Goal: Information Seeking & Learning: Learn about a topic

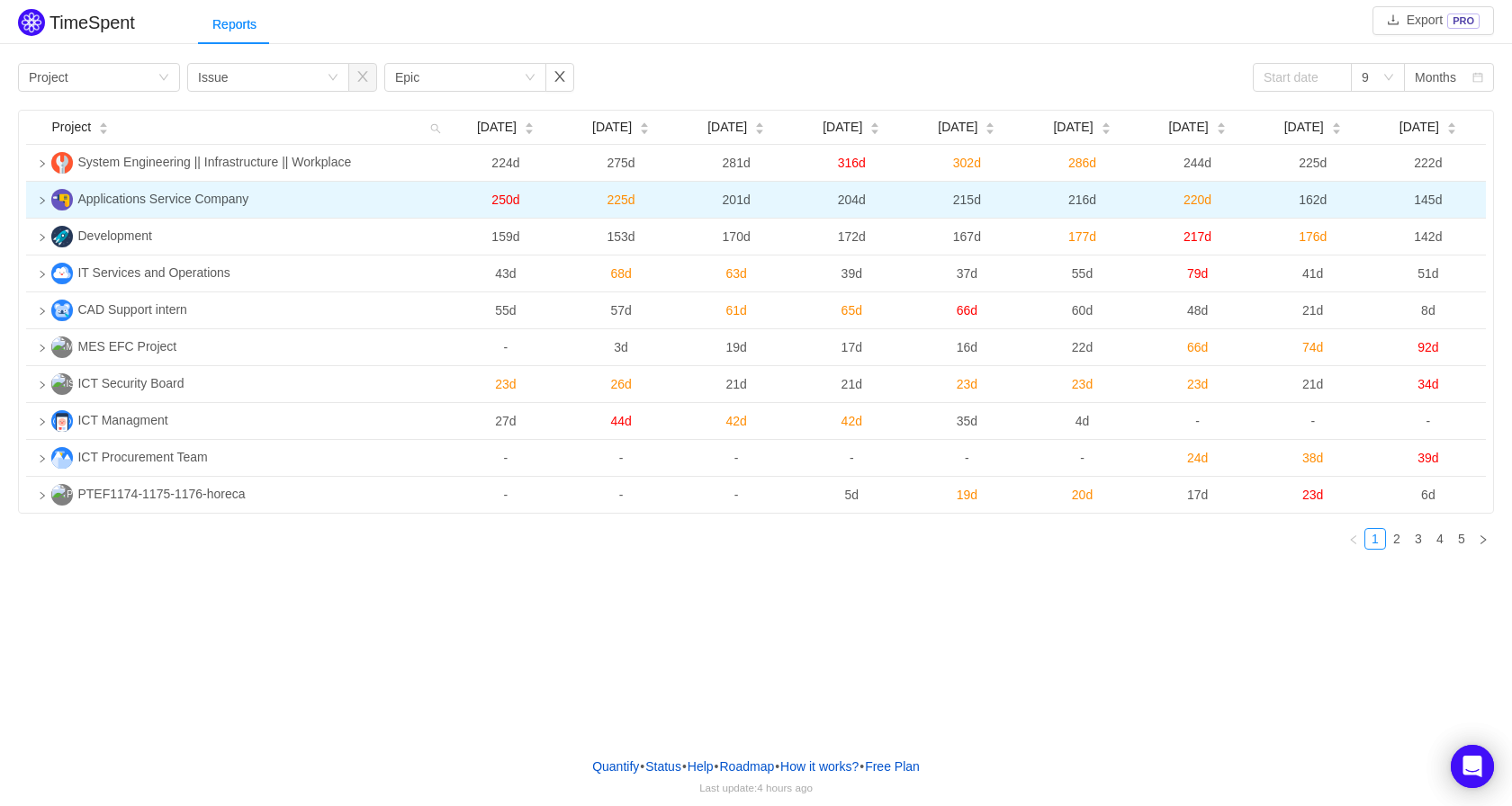
click at [44, 199] on icon "icon: right" at bounding box center [42, 201] width 9 height 9
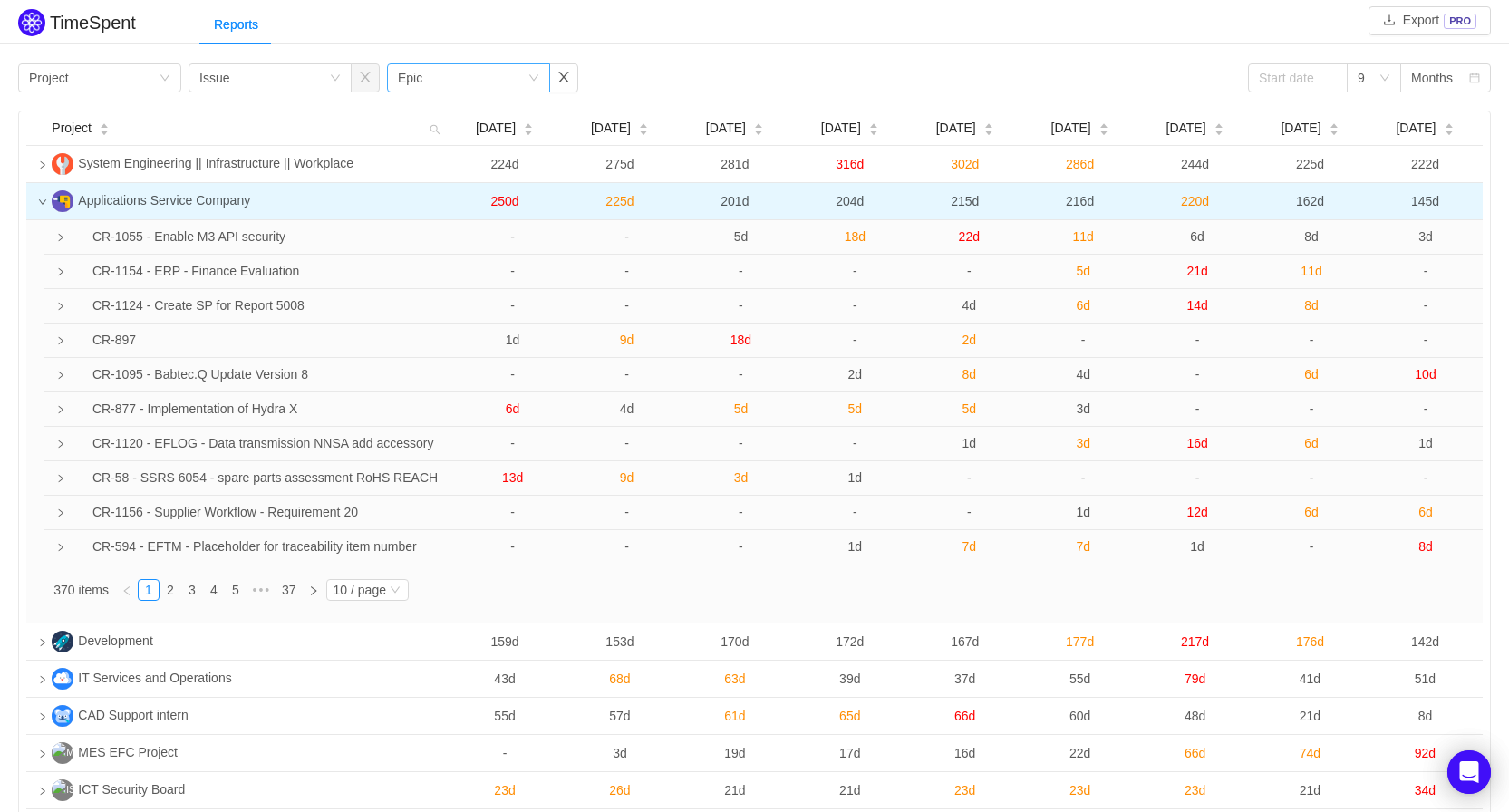
click at [537, 81] on icon "icon: down" at bounding box center [534, 78] width 11 height 11
click at [609, 40] on div "Reports" at bounding box center [854, 25] width 1310 height 41
click at [170, 593] on link "2" at bounding box center [171, 590] width 20 height 20
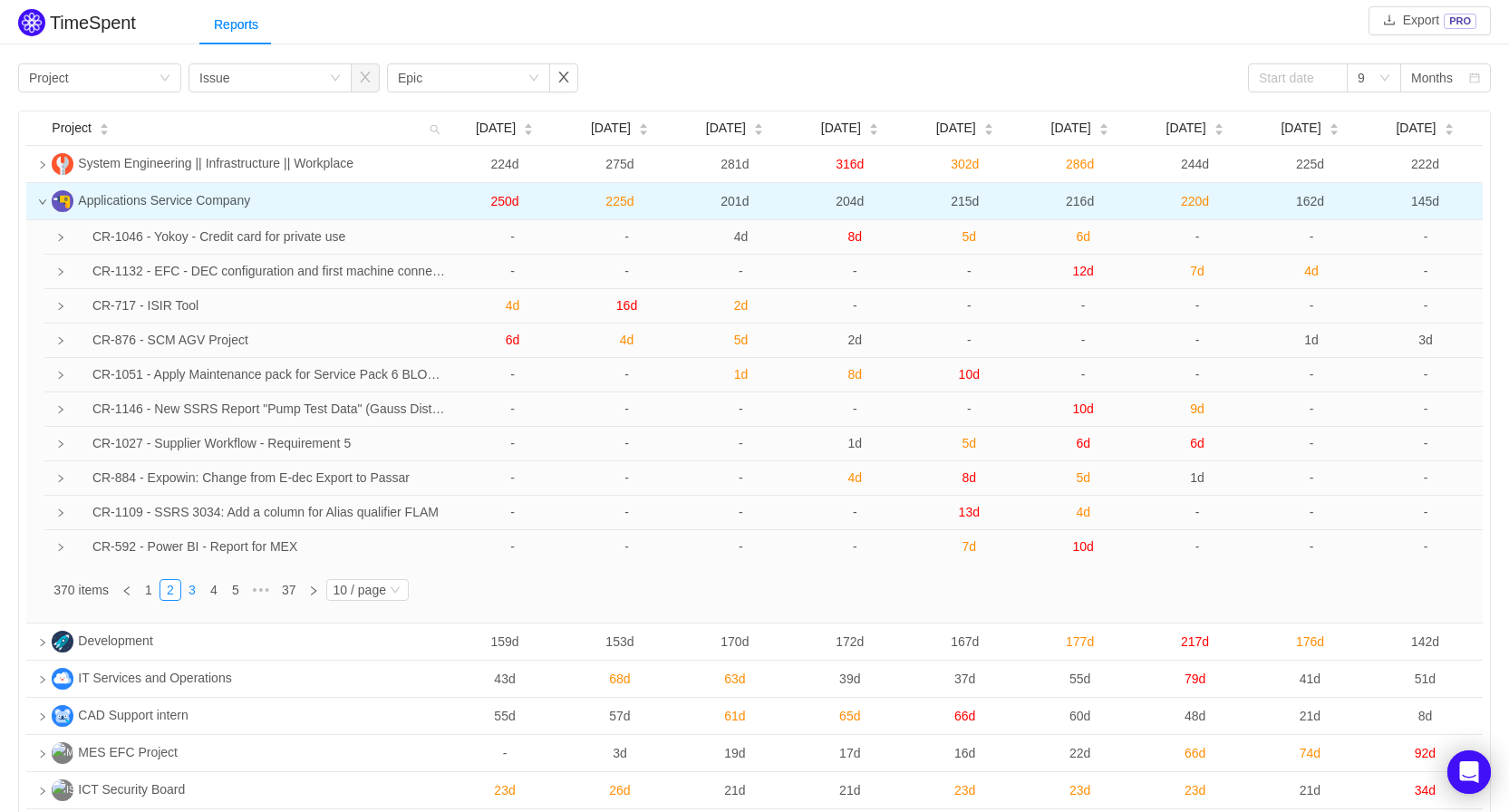
click at [197, 594] on link "3" at bounding box center [193, 590] width 20 height 20
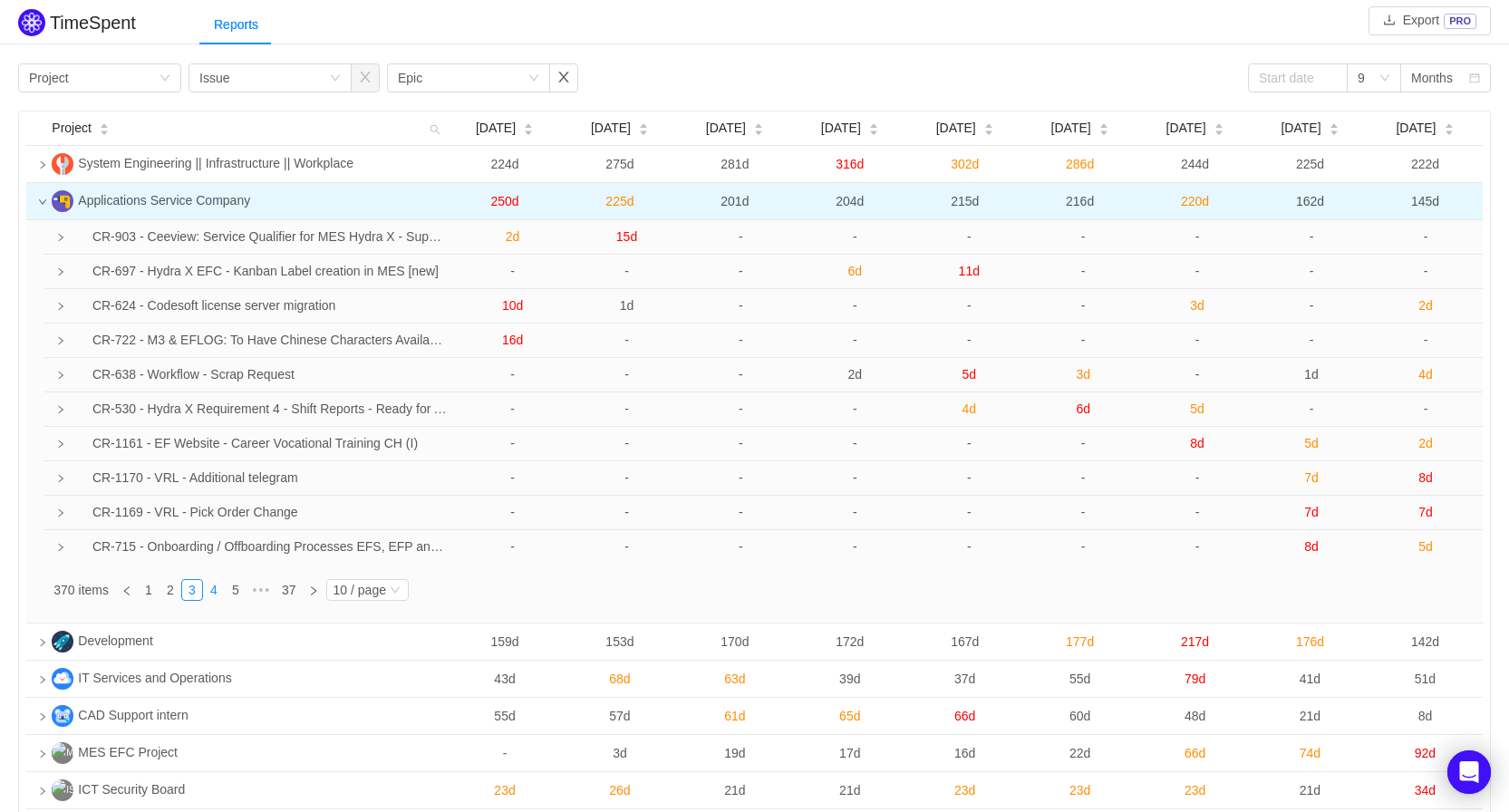
click at [222, 590] on link "4" at bounding box center [214, 590] width 20 height 20
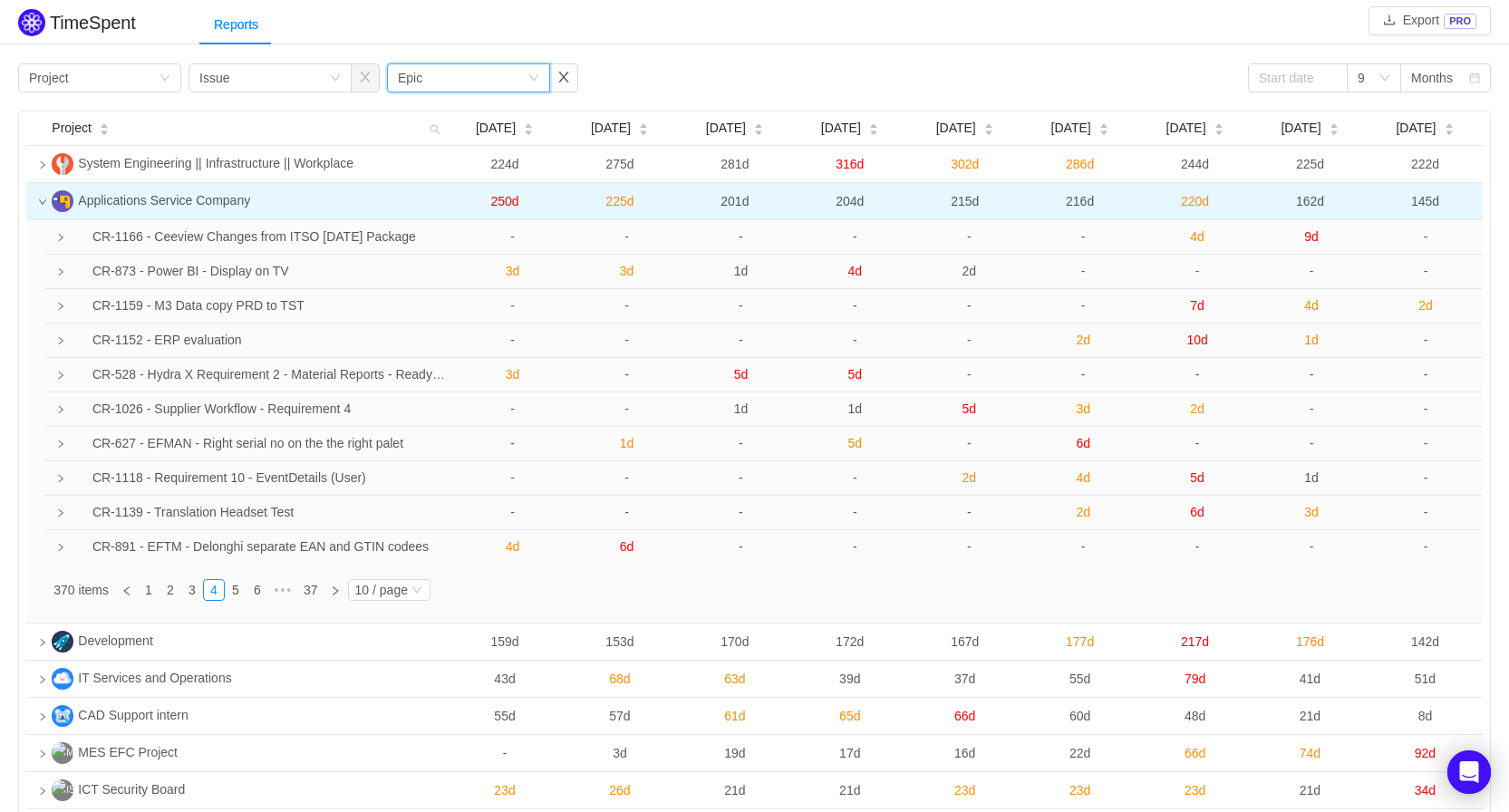
click at [487, 78] on div "Group by Epic" at bounding box center [463, 77] width 130 height 27
click at [434, 37] on div "Reports" at bounding box center [854, 25] width 1310 height 41
click at [264, 78] on div "Group by Issue" at bounding box center [264, 77] width 130 height 27
click at [259, 203] on li "Epic" at bounding box center [270, 200] width 163 height 29
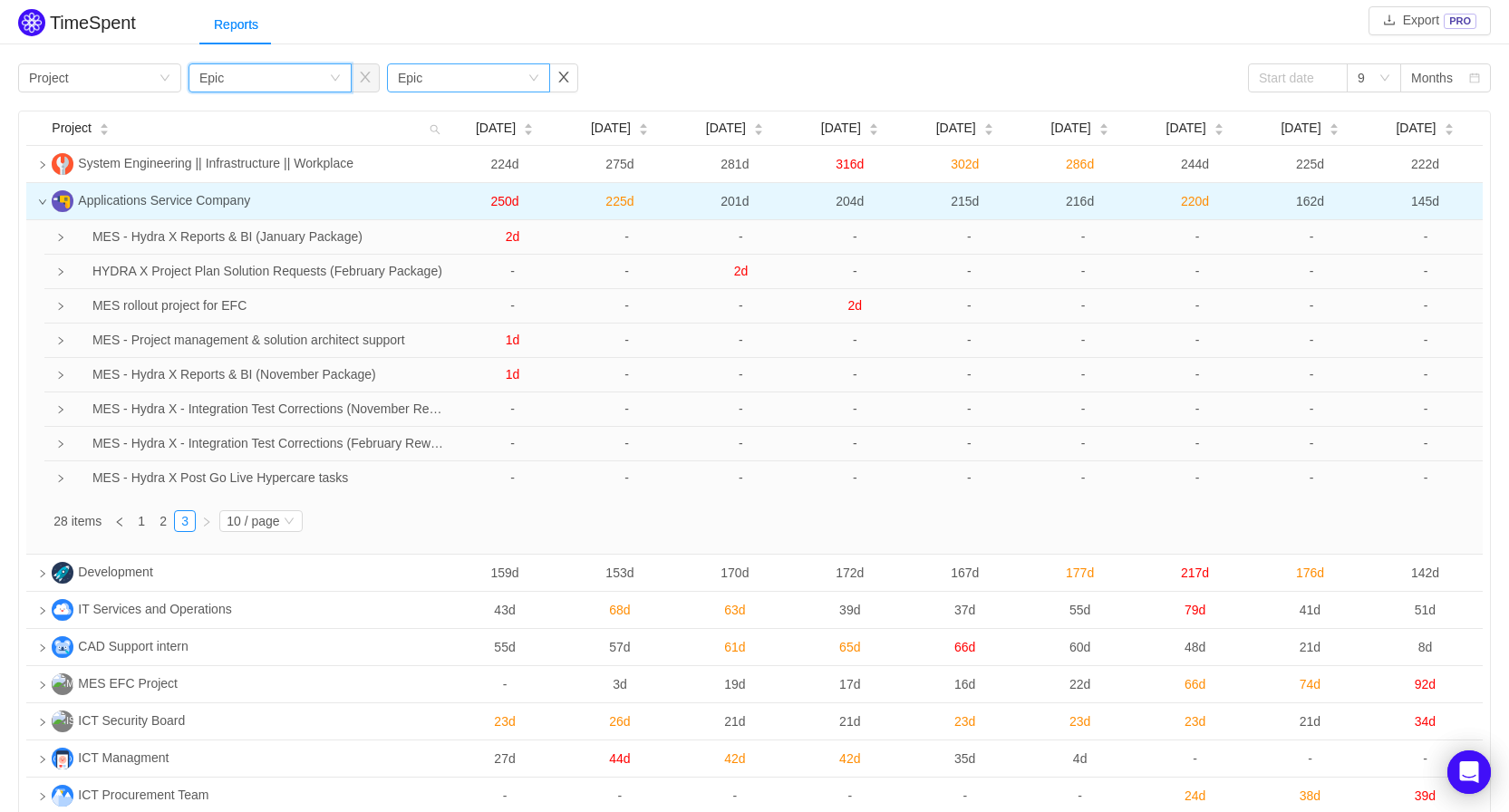
click at [436, 84] on div "Group by Epic" at bounding box center [463, 77] width 130 height 27
click at [633, 46] on div "TimeSpent Export PRO Reports Group by Project Group by Epic Group by Epic 9 Mon…" at bounding box center [754, 453] width 1509 height 898
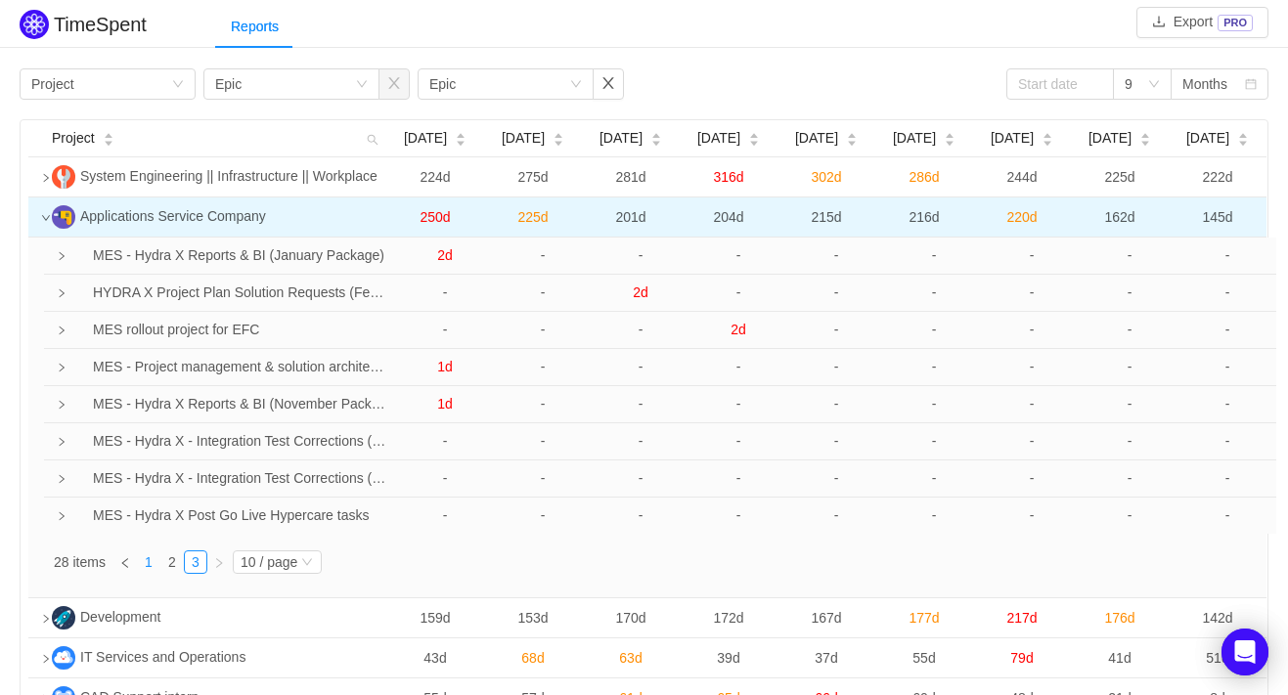
click at [144, 563] on link "1" at bounding box center [149, 563] width 22 height 22
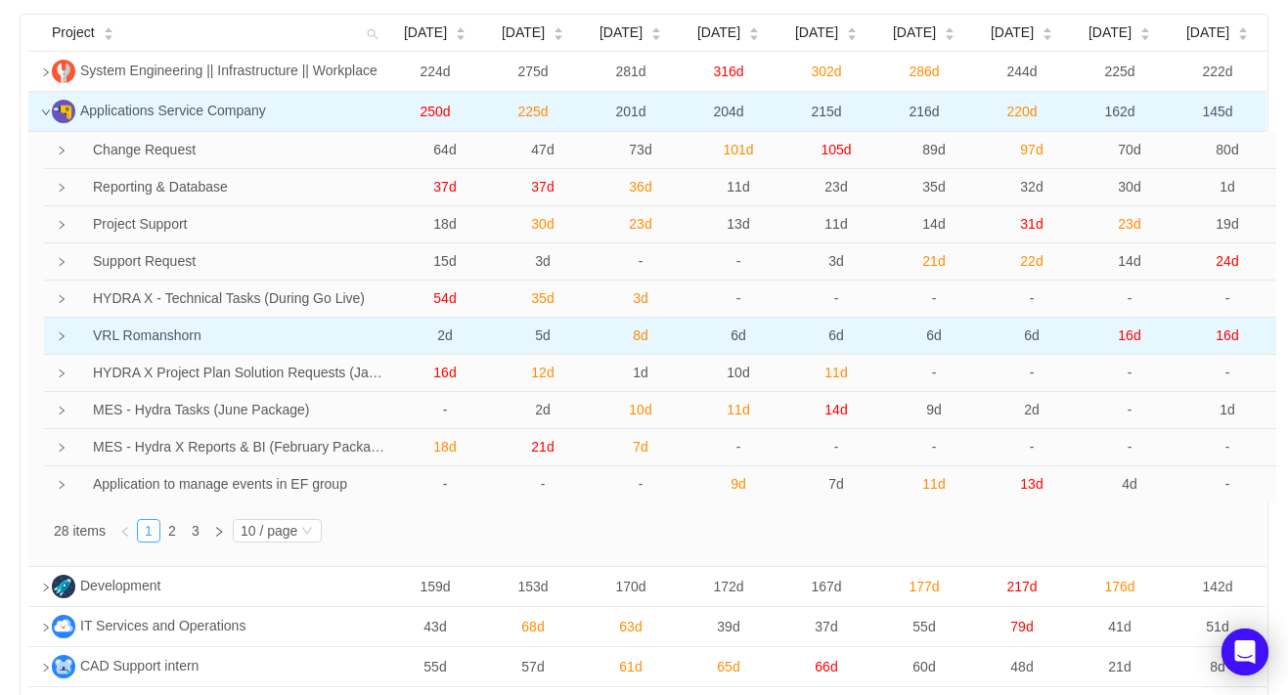
scroll to position [196, 0]
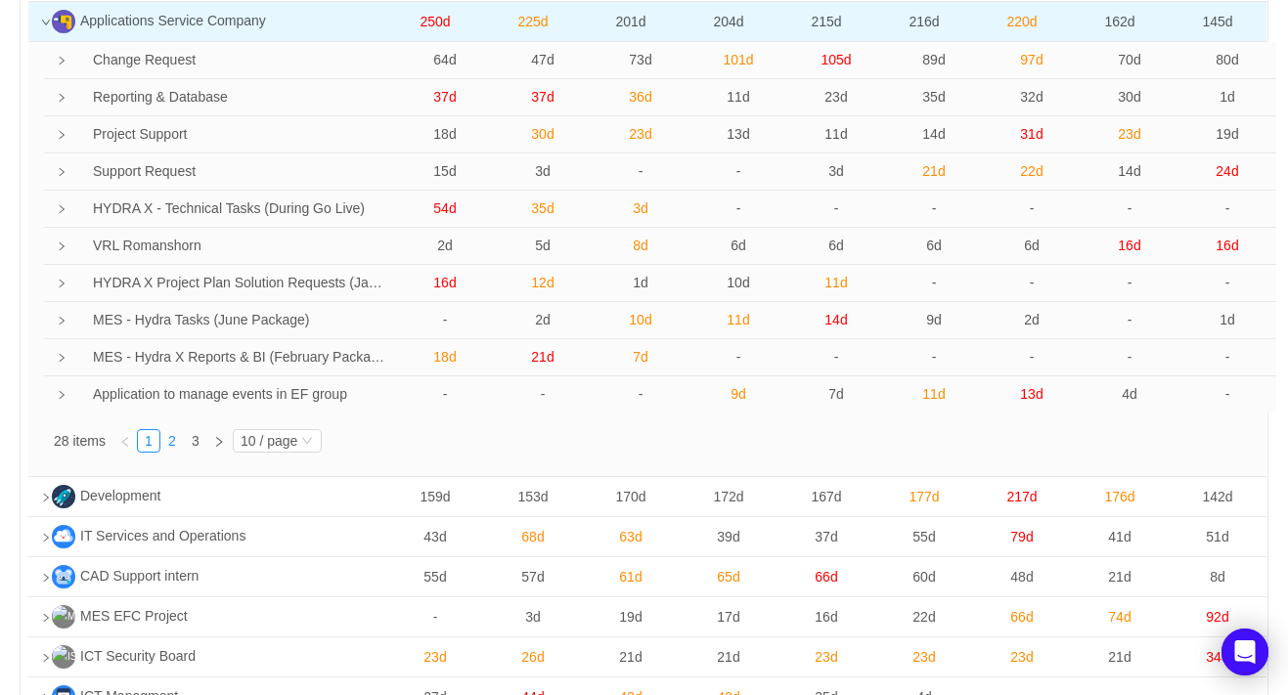
click at [167, 441] on link "2" at bounding box center [172, 441] width 22 height 22
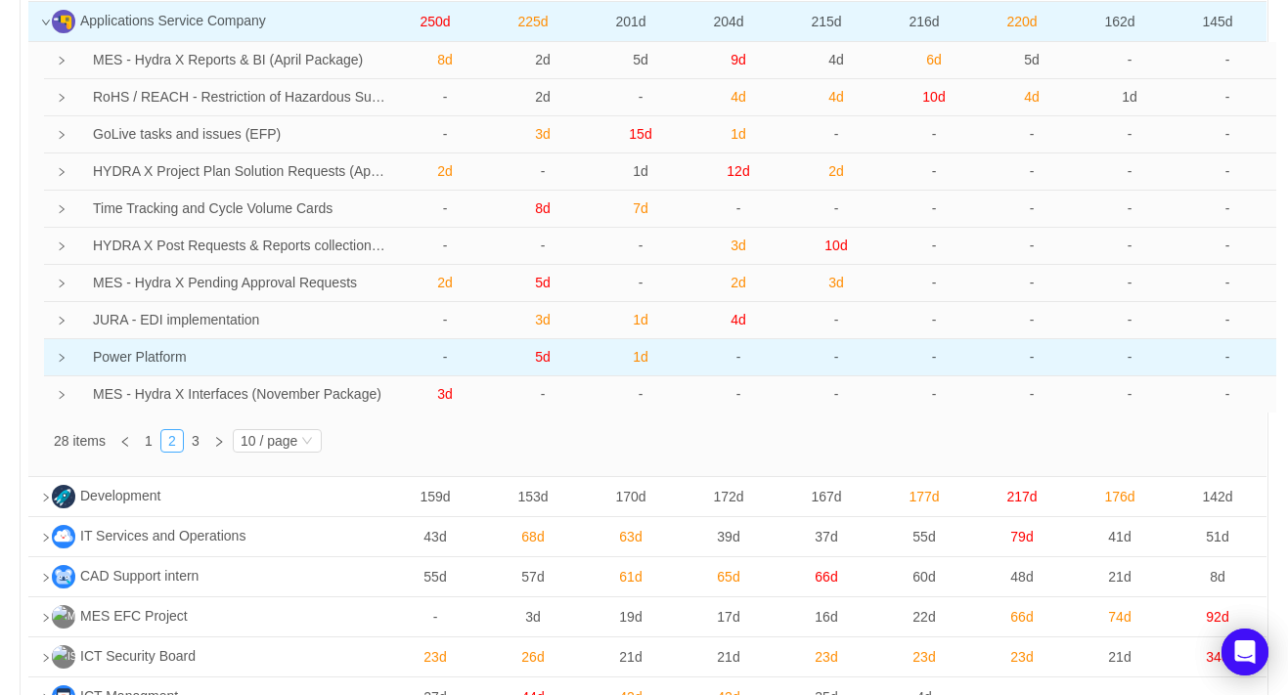
scroll to position [98, 0]
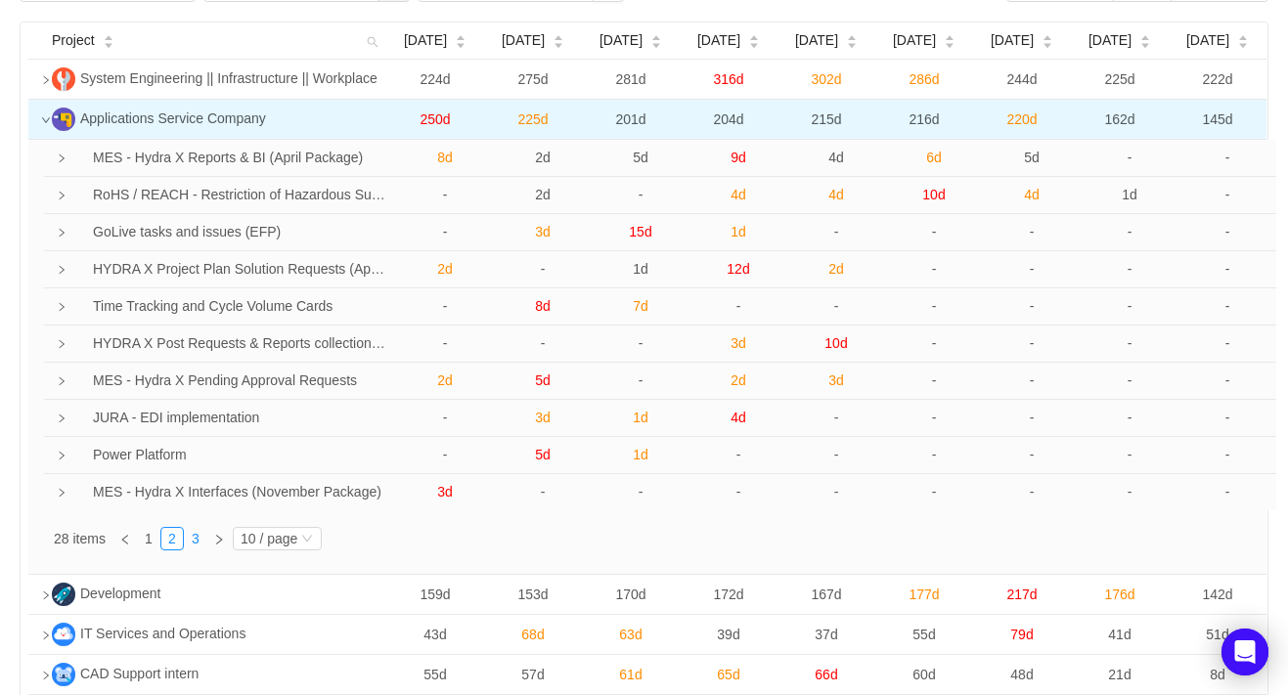
click at [198, 539] on link "3" at bounding box center [196, 539] width 22 height 22
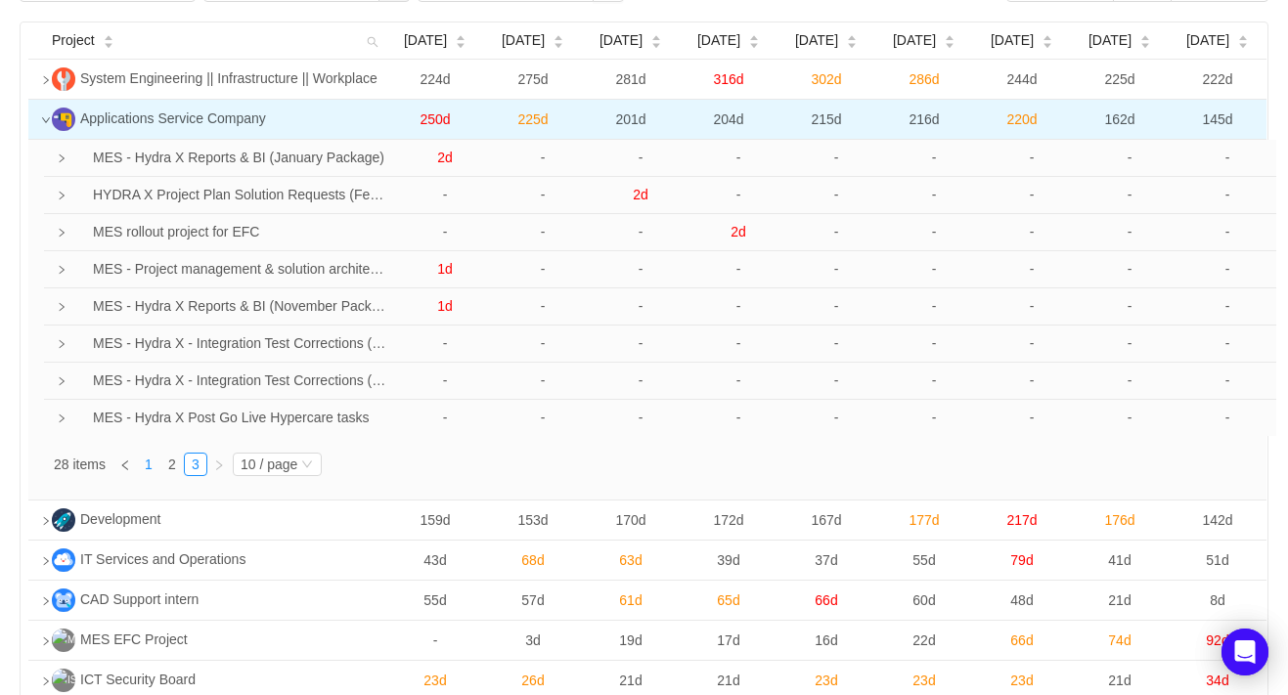
click at [151, 470] on link "1" at bounding box center [149, 465] width 22 height 22
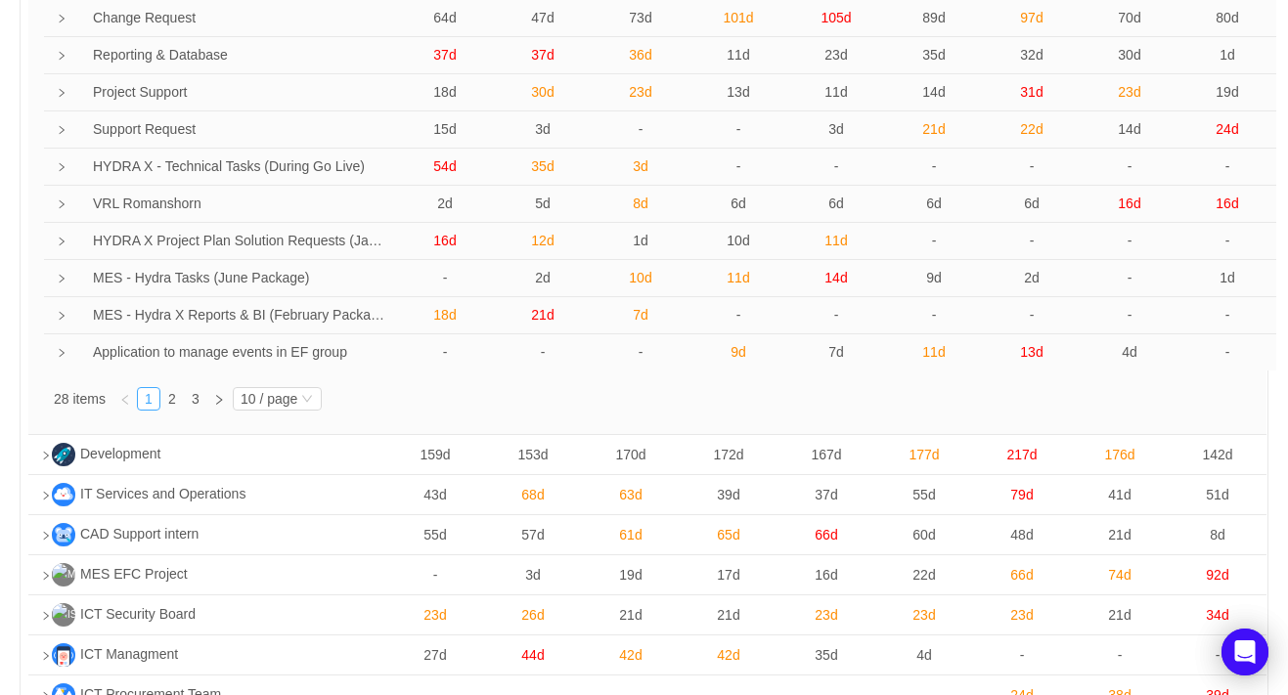
scroll to position [391, 0]
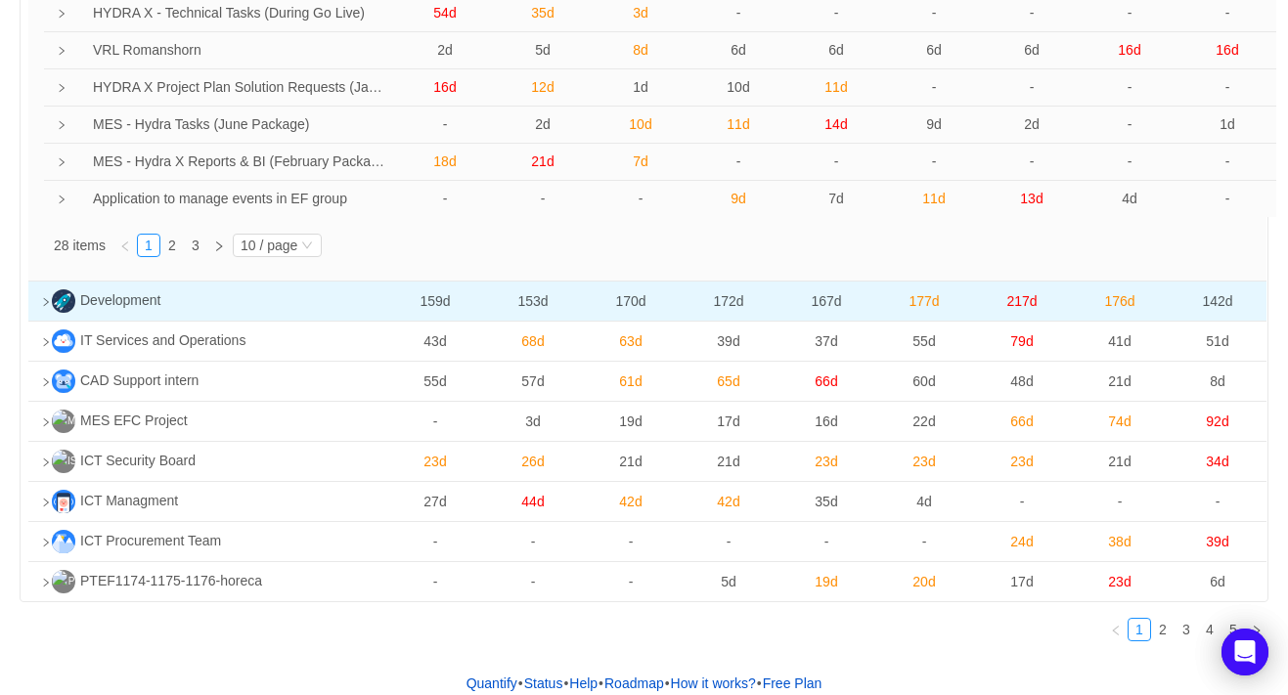
click at [44, 300] on icon "icon: right" at bounding box center [46, 302] width 10 height 10
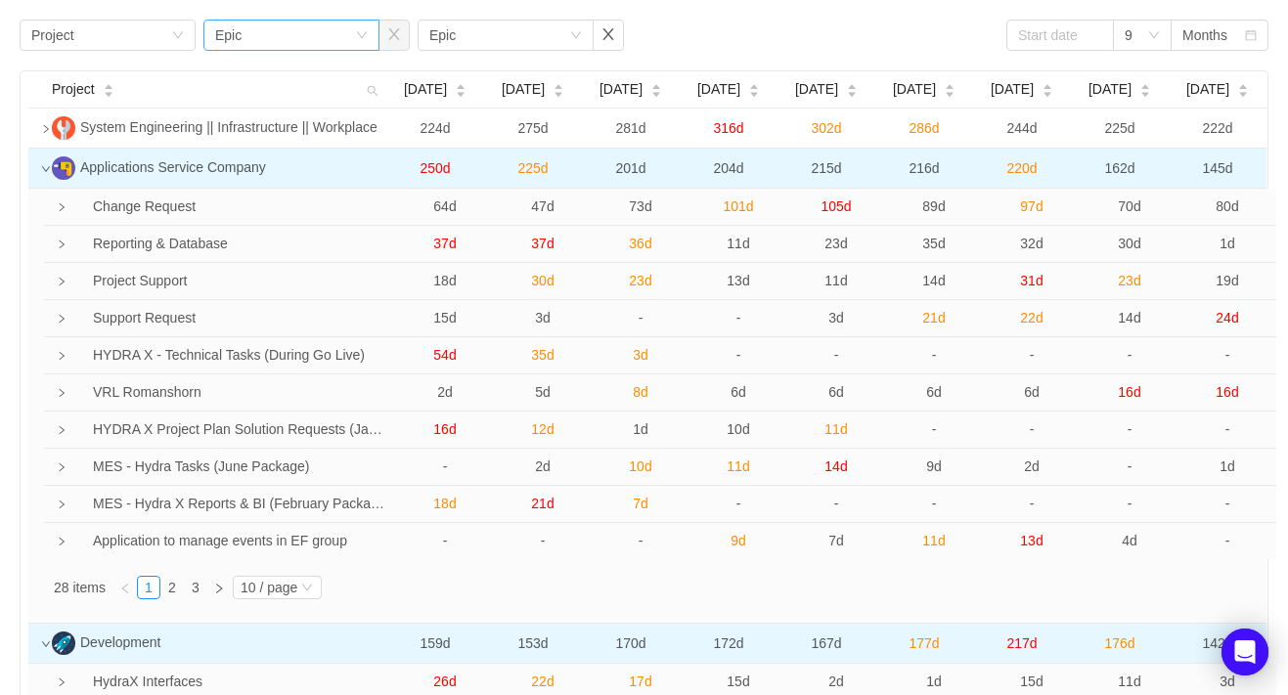
scroll to position [0, 0]
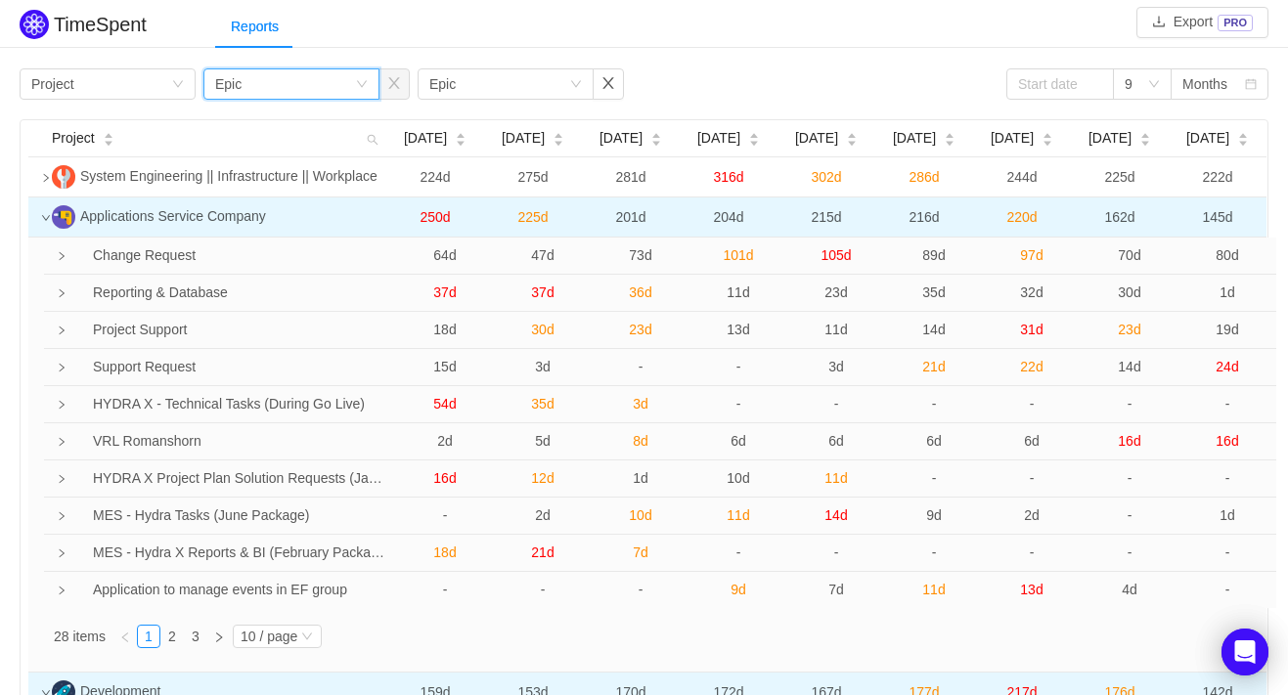
click at [299, 70] on div "Group by Epic" at bounding box center [285, 83] width 140 height 29
click at [783, 82] on div "Group by Project Group by Epic Group by Epic 9 Months" at bounding box center [644, 83] width 1249 height 31
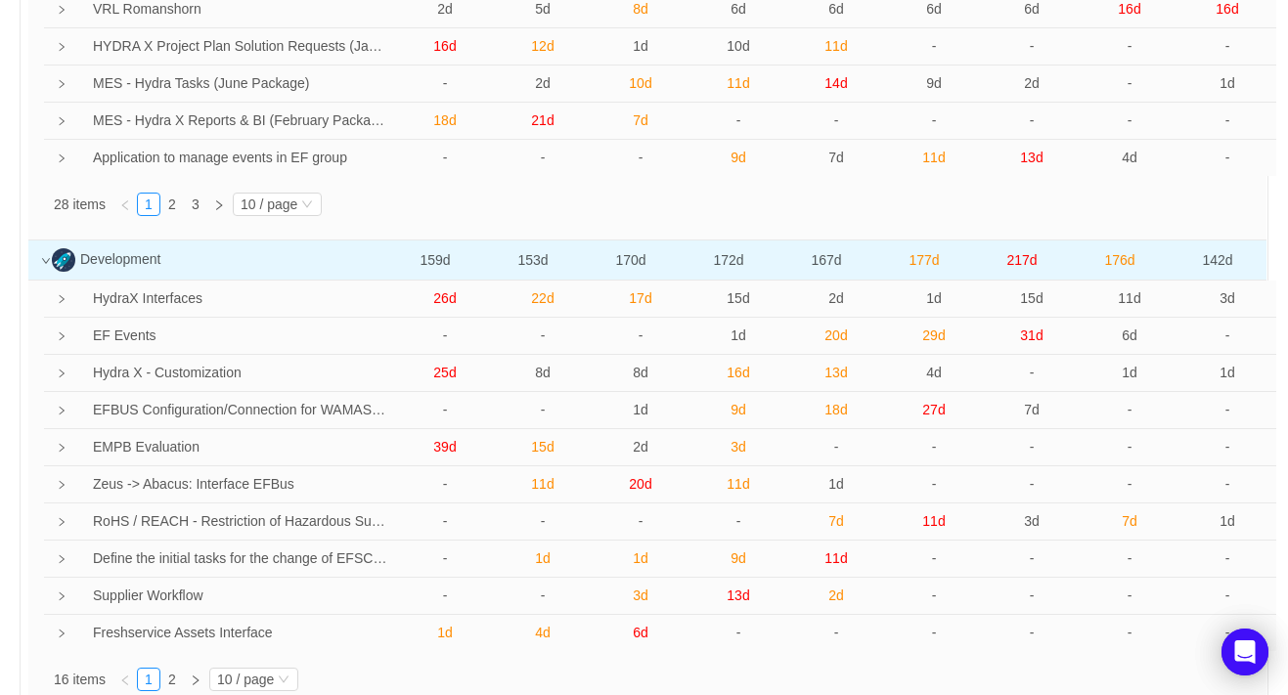
scroll to position [587, 0]
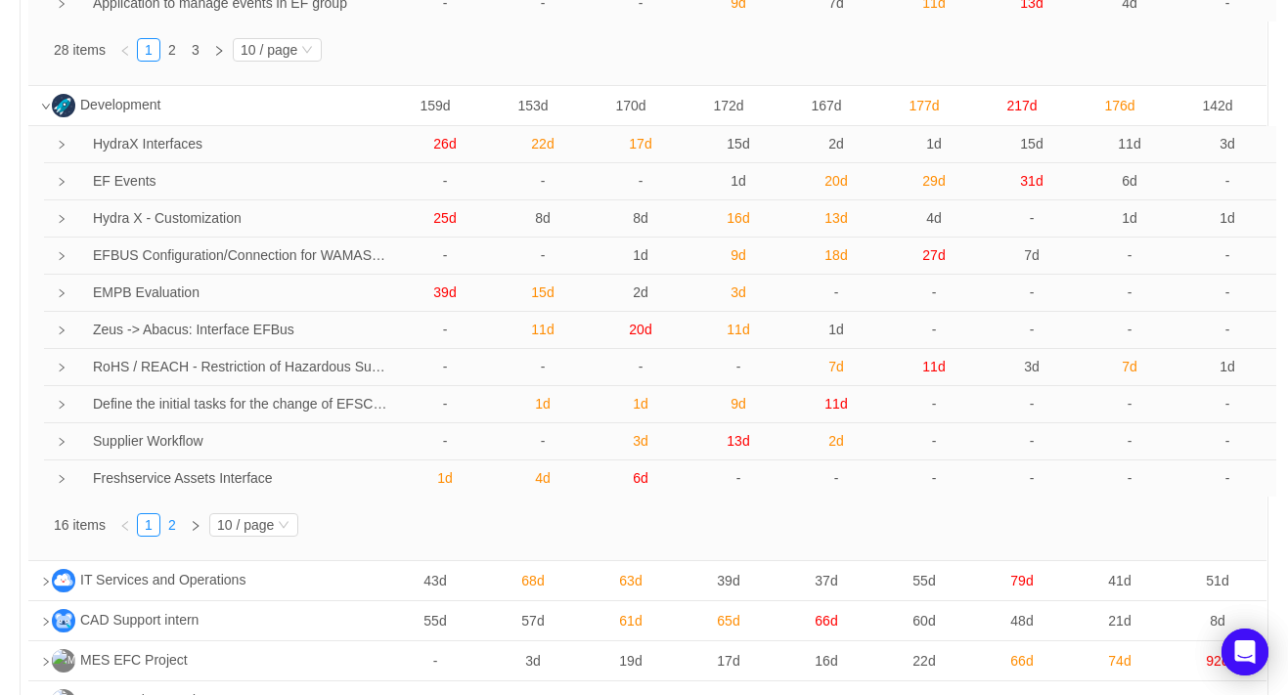
click at [176, 530] on link "2" at bounding box center [172, 525] width 22 height 22
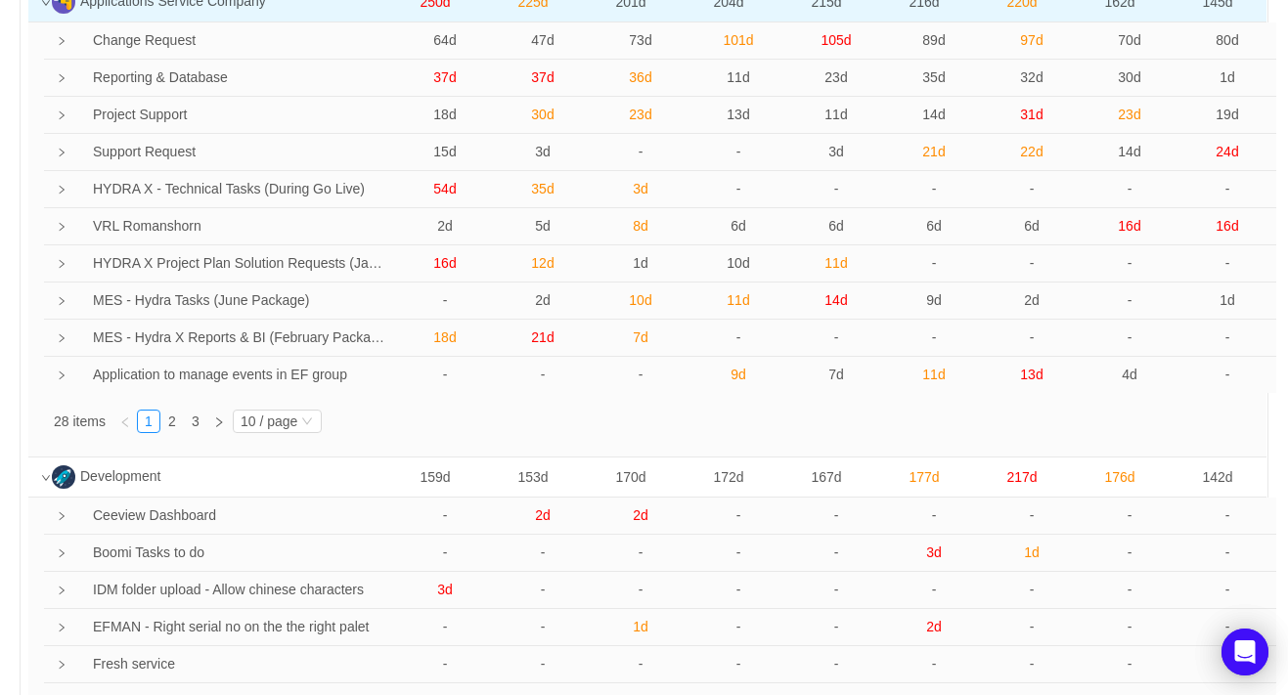
scroll to position [98, 0]
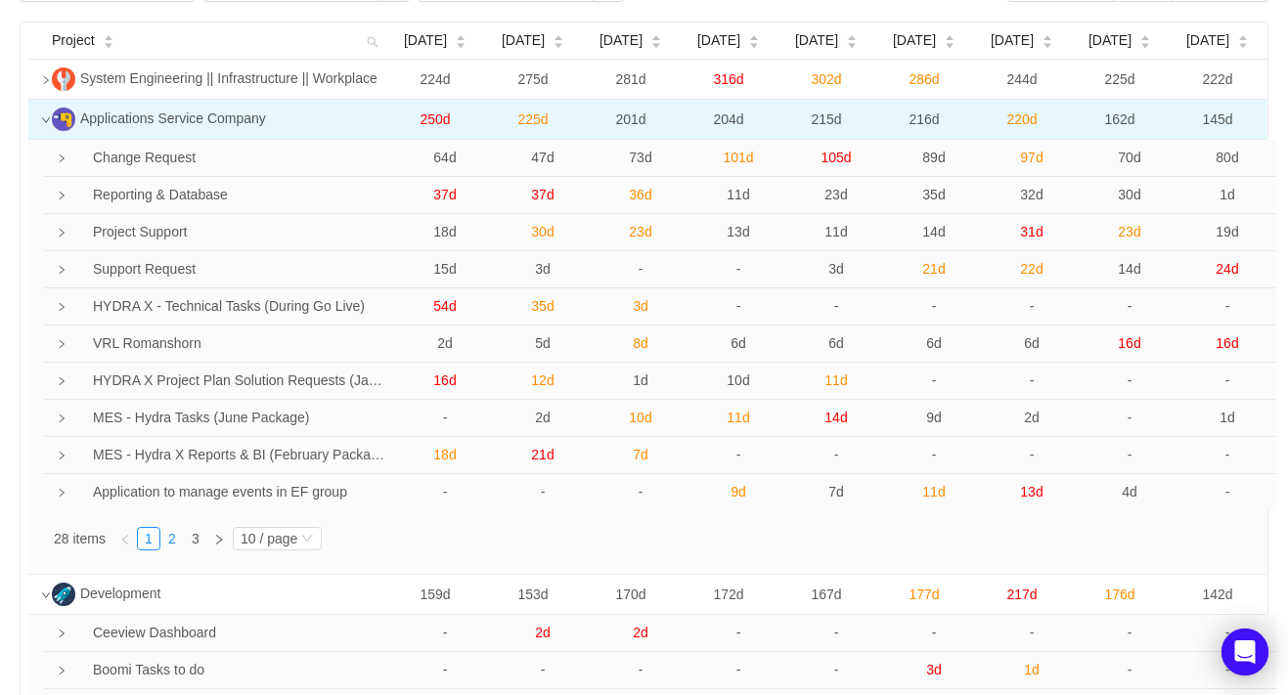
click at [179, 540] on link "2" at bounding box center [172, 539] width 22 height 22
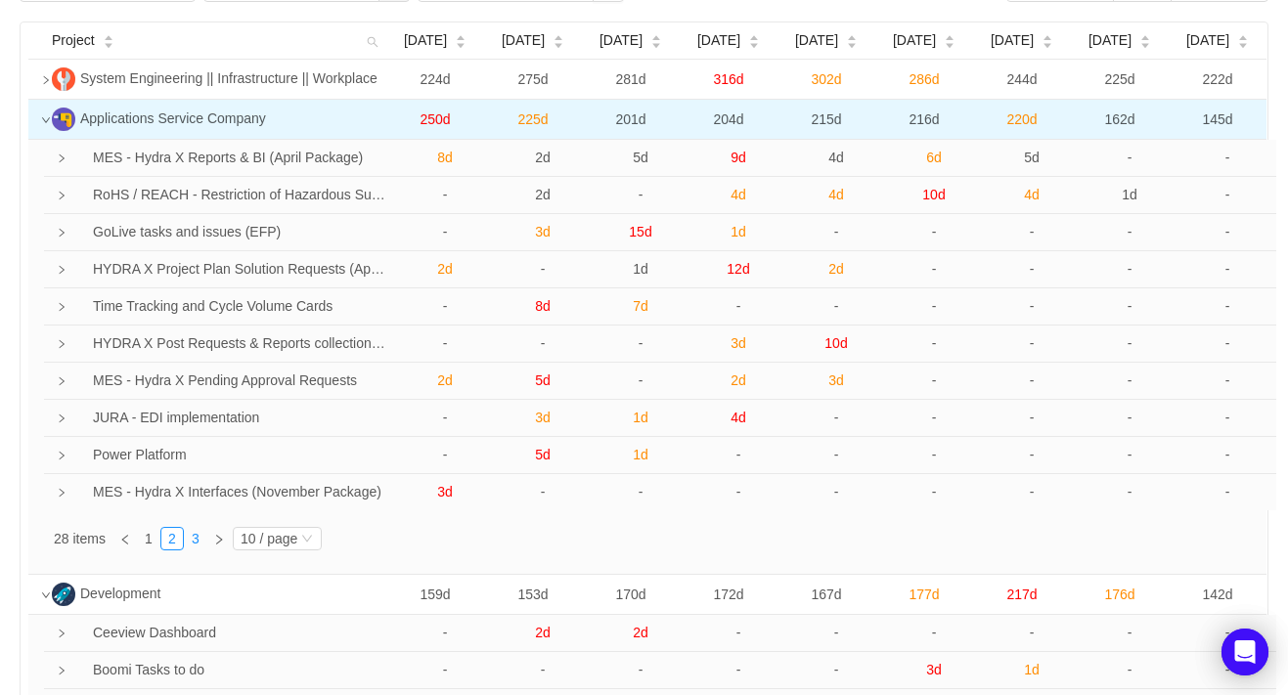
click at [200, 537] on link "3" at bounding box center [196, 539] width 22 height 22
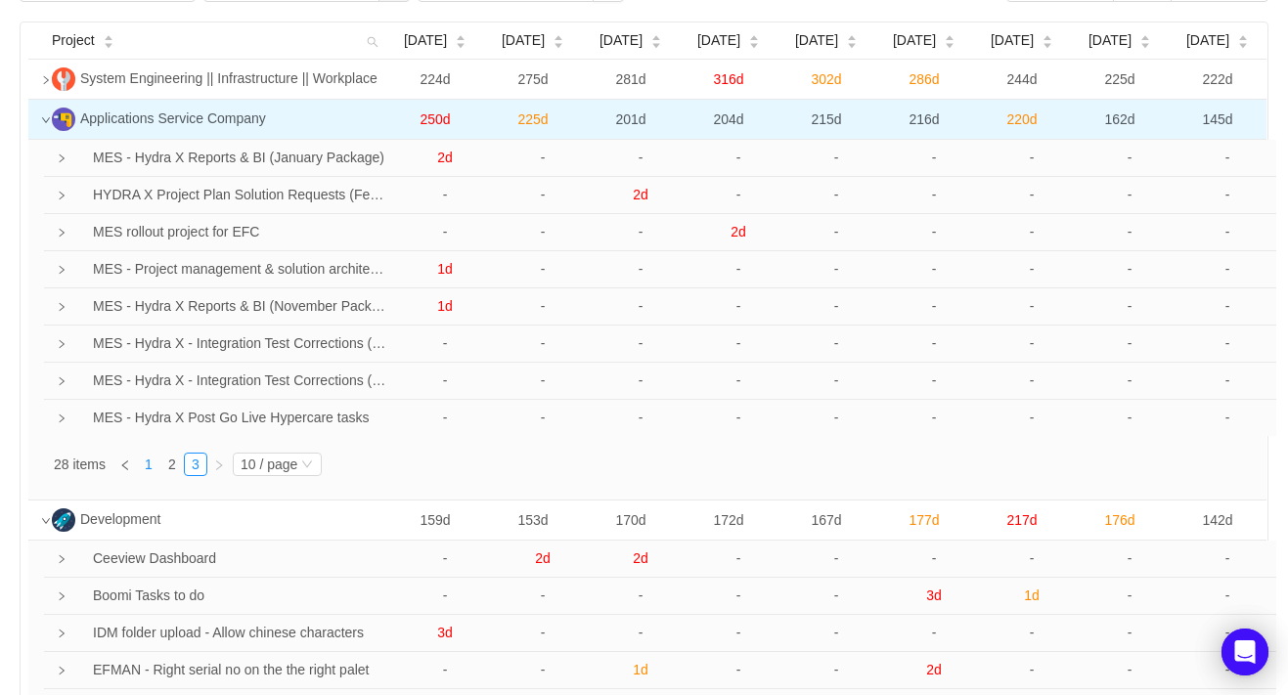
click at [143, 472] on link "1" at bounding box center [149, 465] width 22 height 22
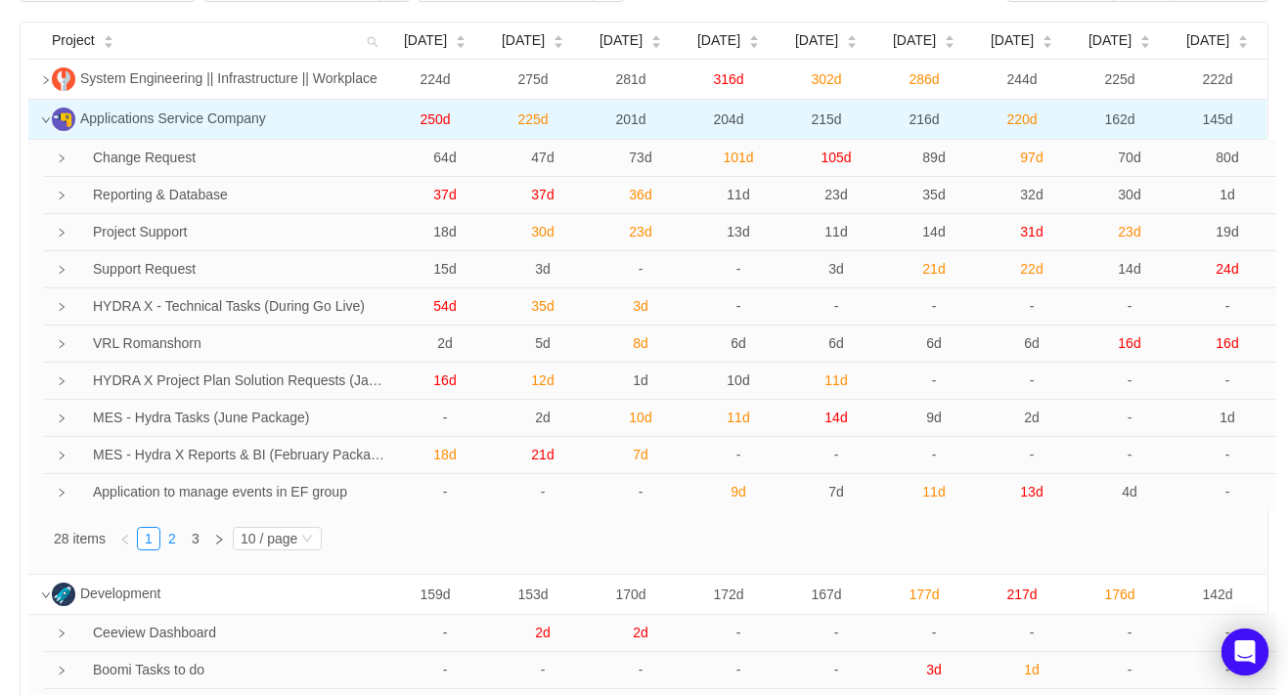
click at [172, 545] on link "2" at bounding box center [172, 539] width 22 height 22
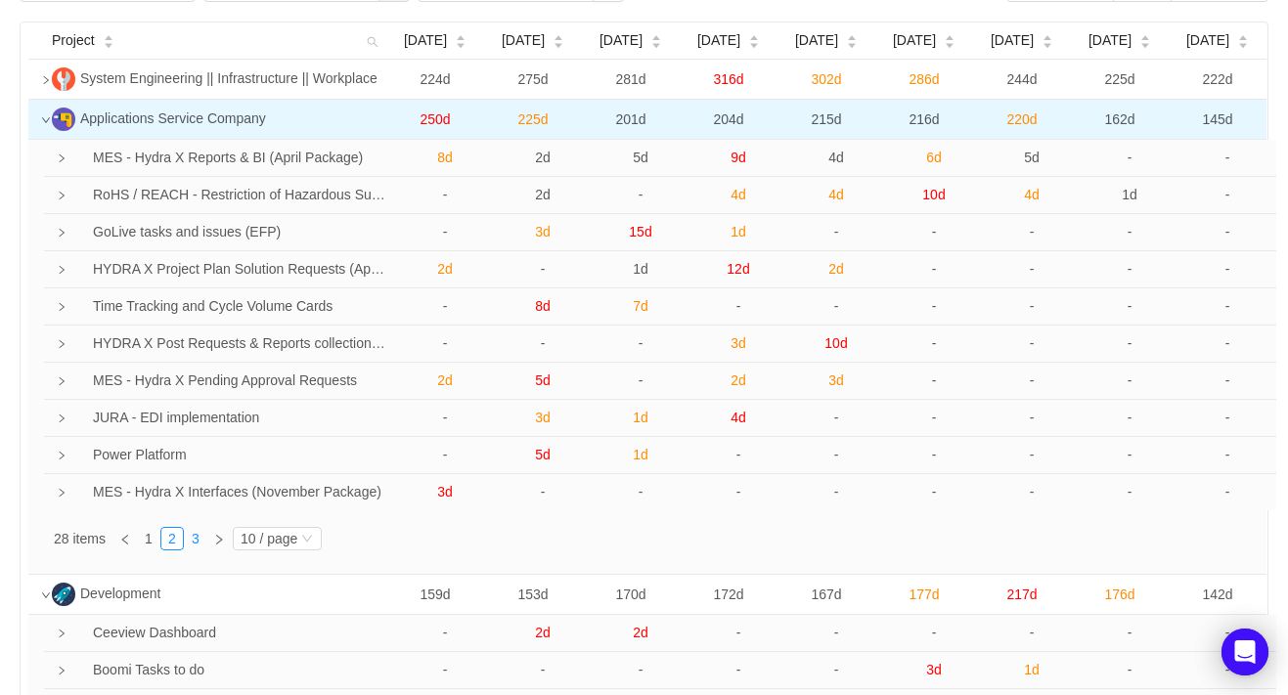
click at [197, 545] on link "3" at bounding box center [196, 539] width 22 height 22
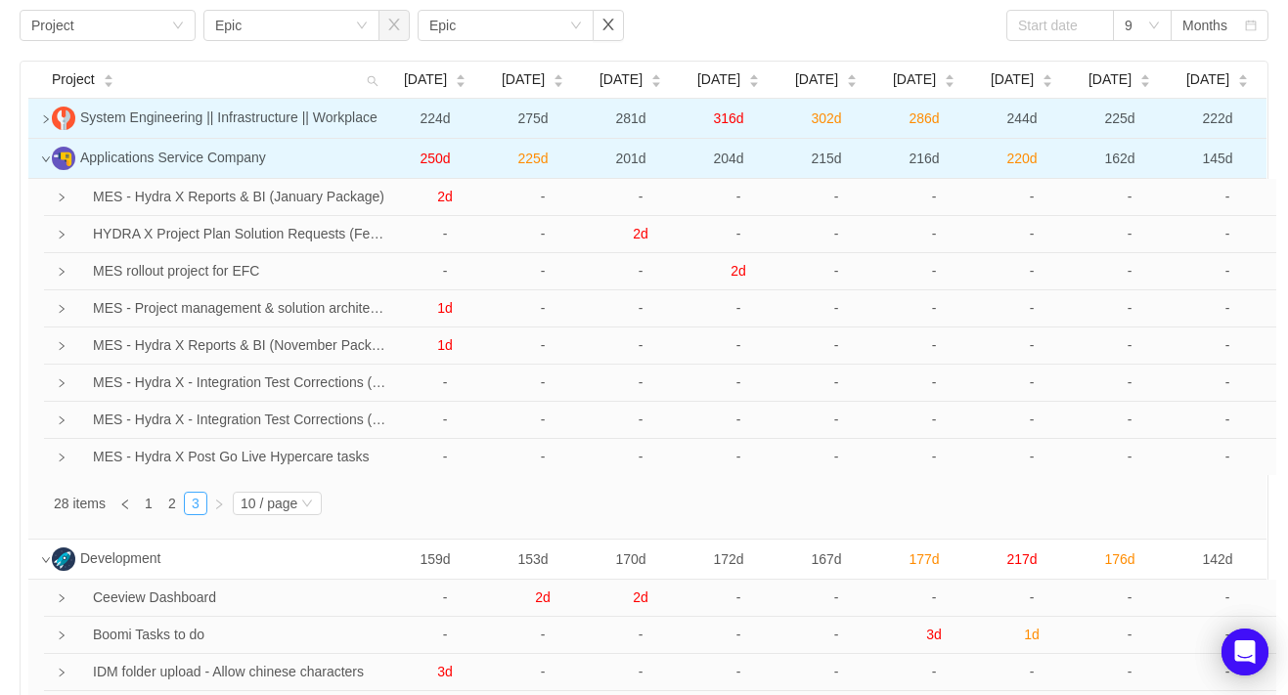
scroll to position [0, 0]
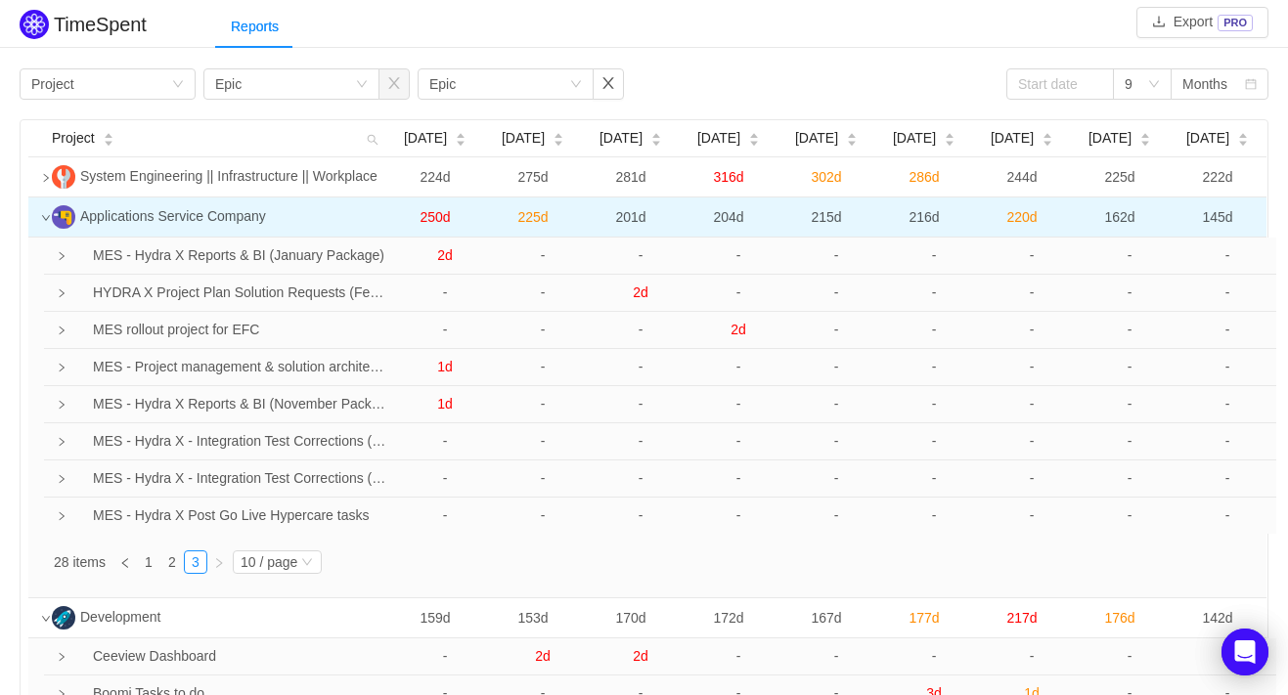
click at [41, 223] on icon "icon: down" at bounding box center [46, 218] width 10 height 10
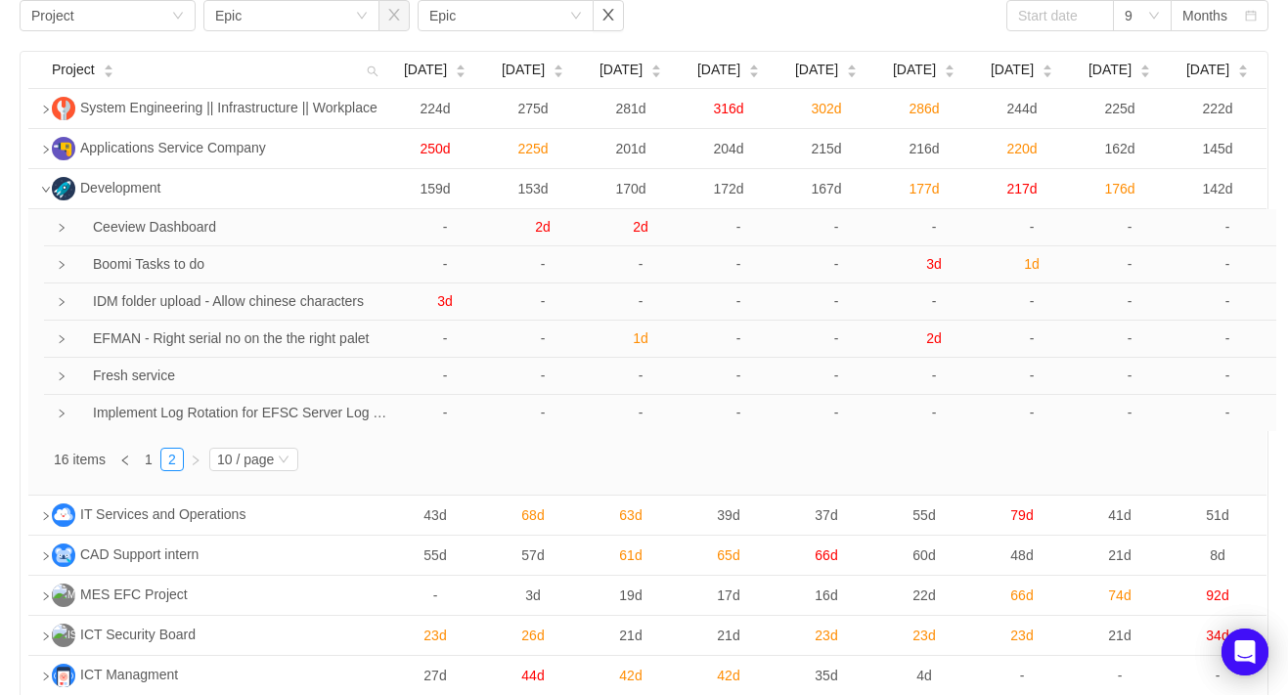
scroll to position [98, 0]
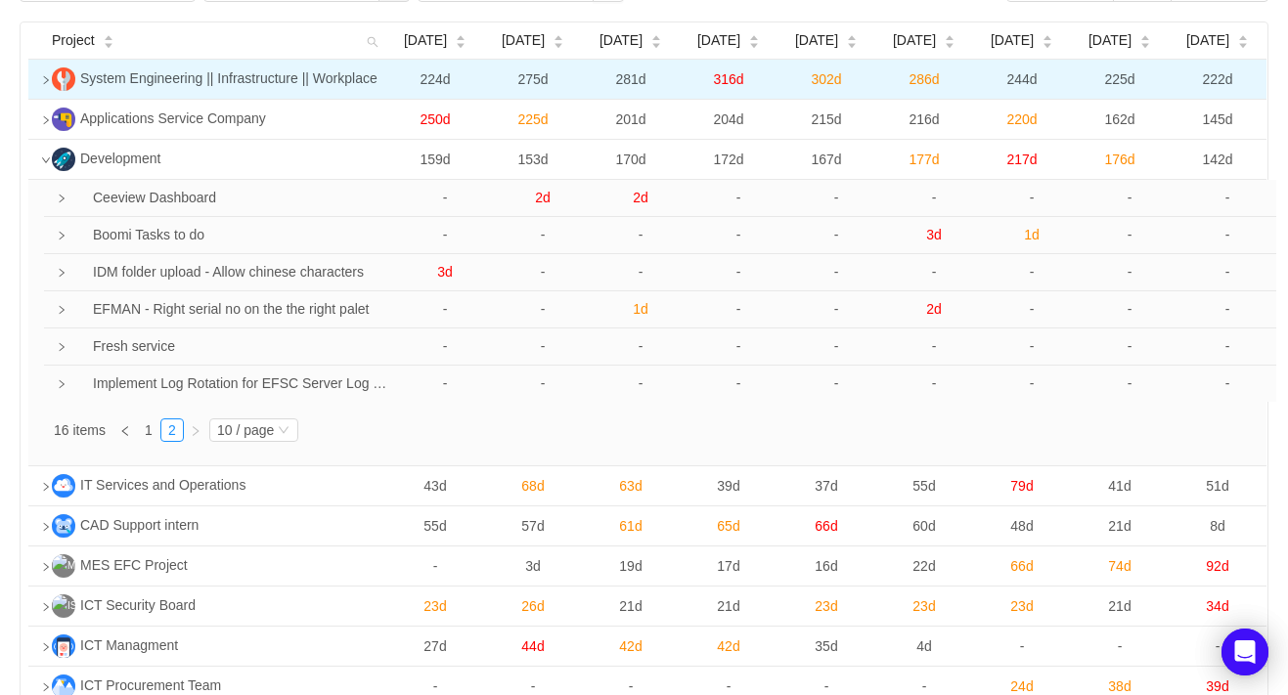
click at [39, 160] on td at bounding box center [36, 160] width 16 height 40
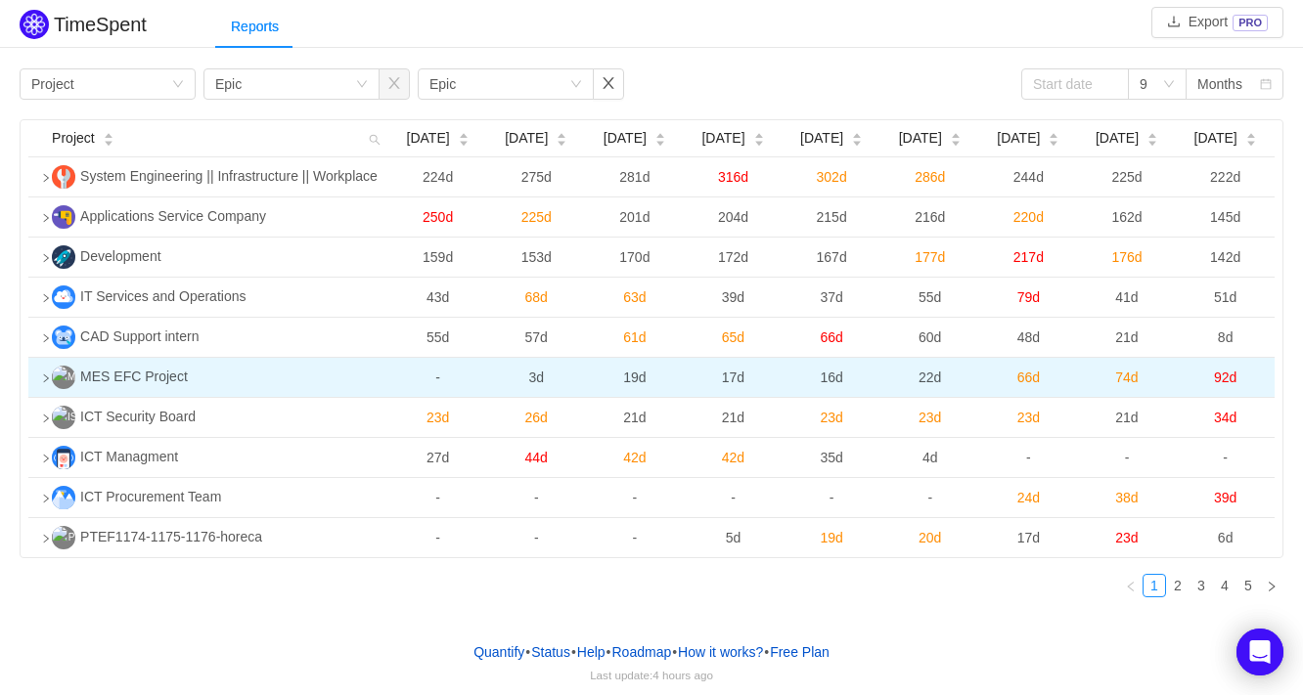
click at [38, 380] on td at bounding box center [36, 378] width 16 height 40
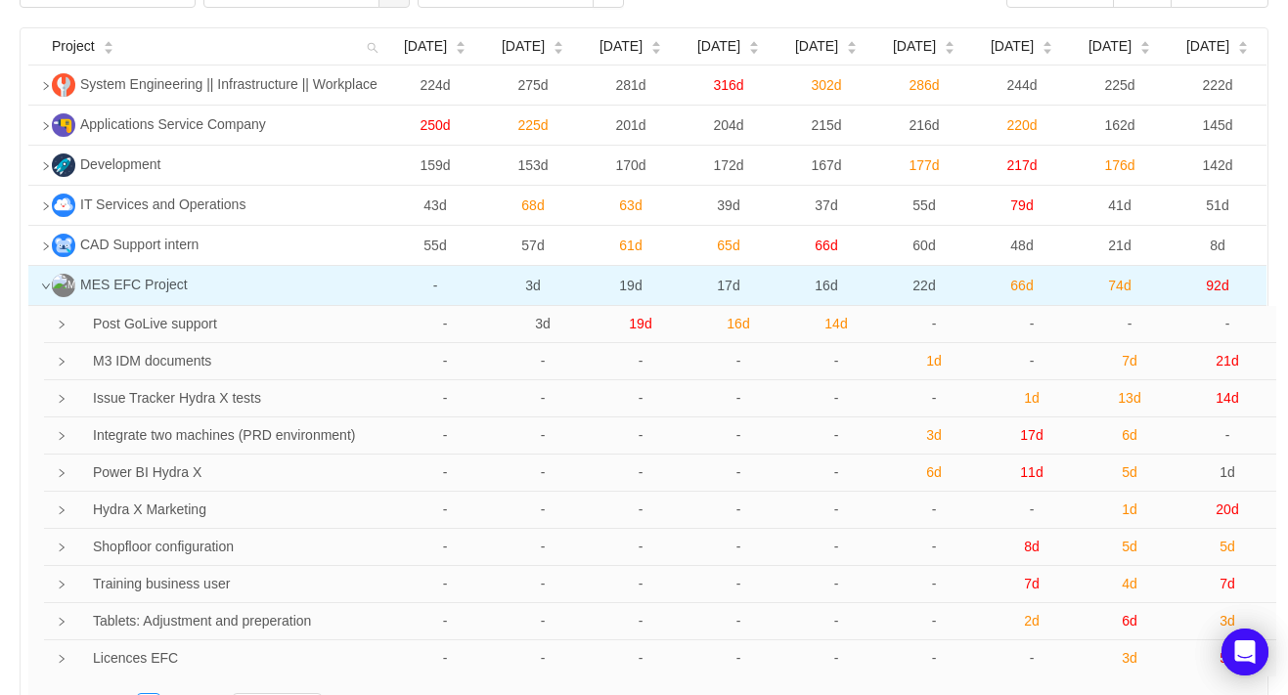
scroll to position [196, 0]
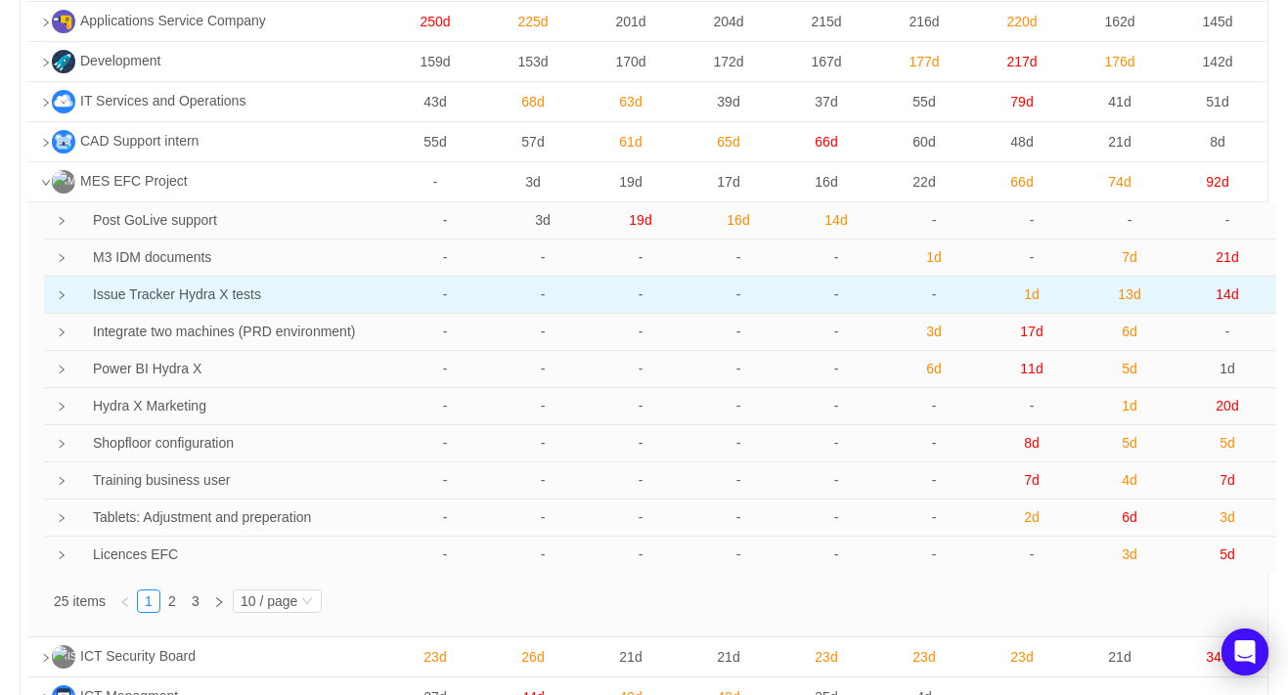
click at [59, 300] on icon "icon: right" at bounding box center [62, 295] width 10 height 10
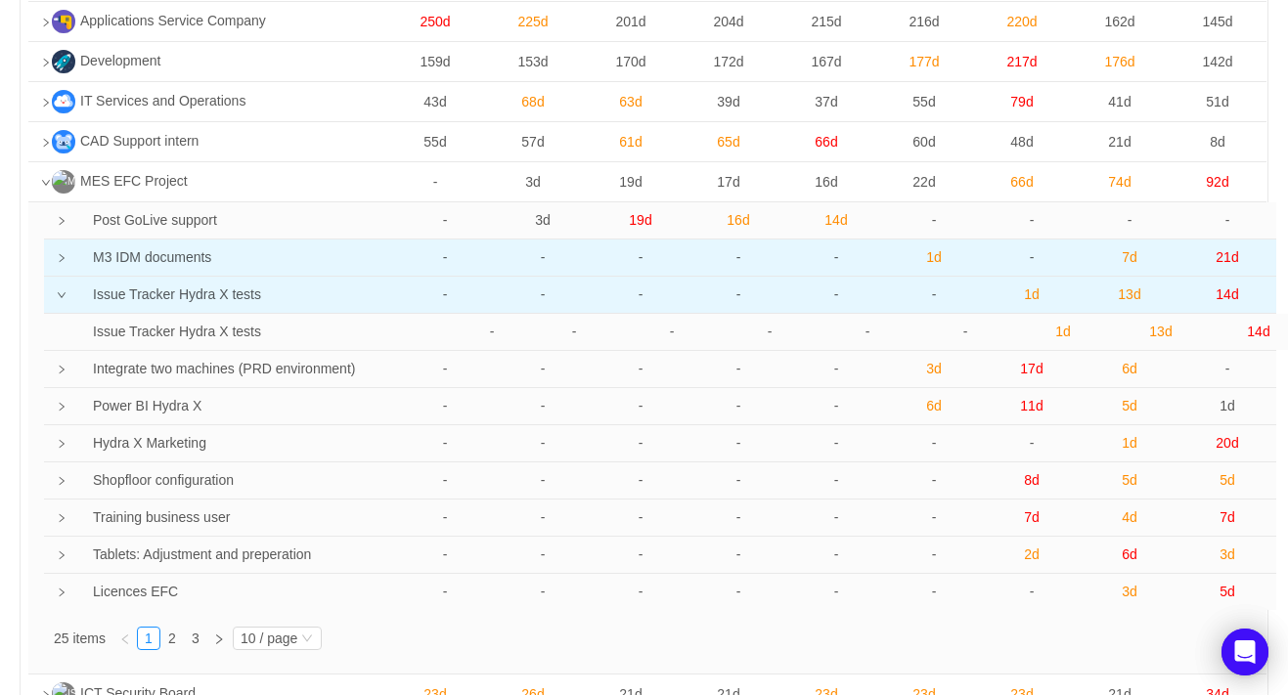
click at [54, 261] on td at bounding box center [49, 258] width 10 height 37
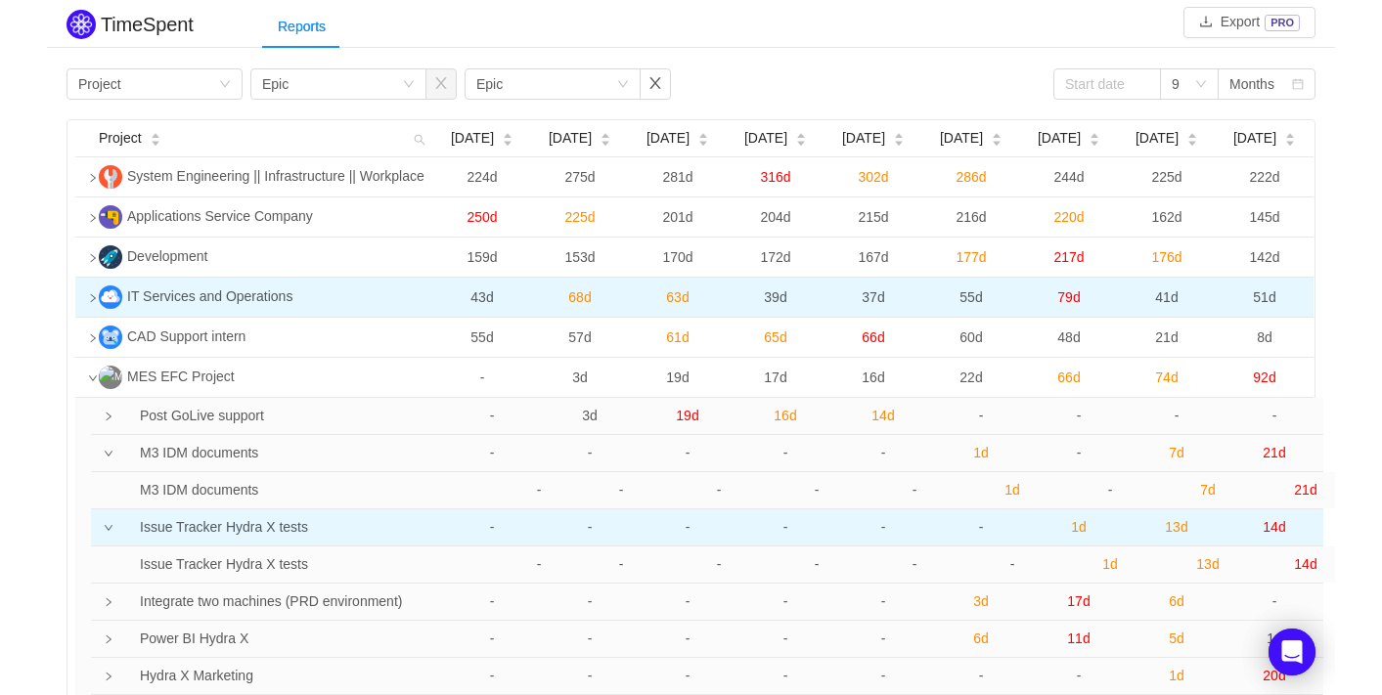
scroll to position [98, 0]
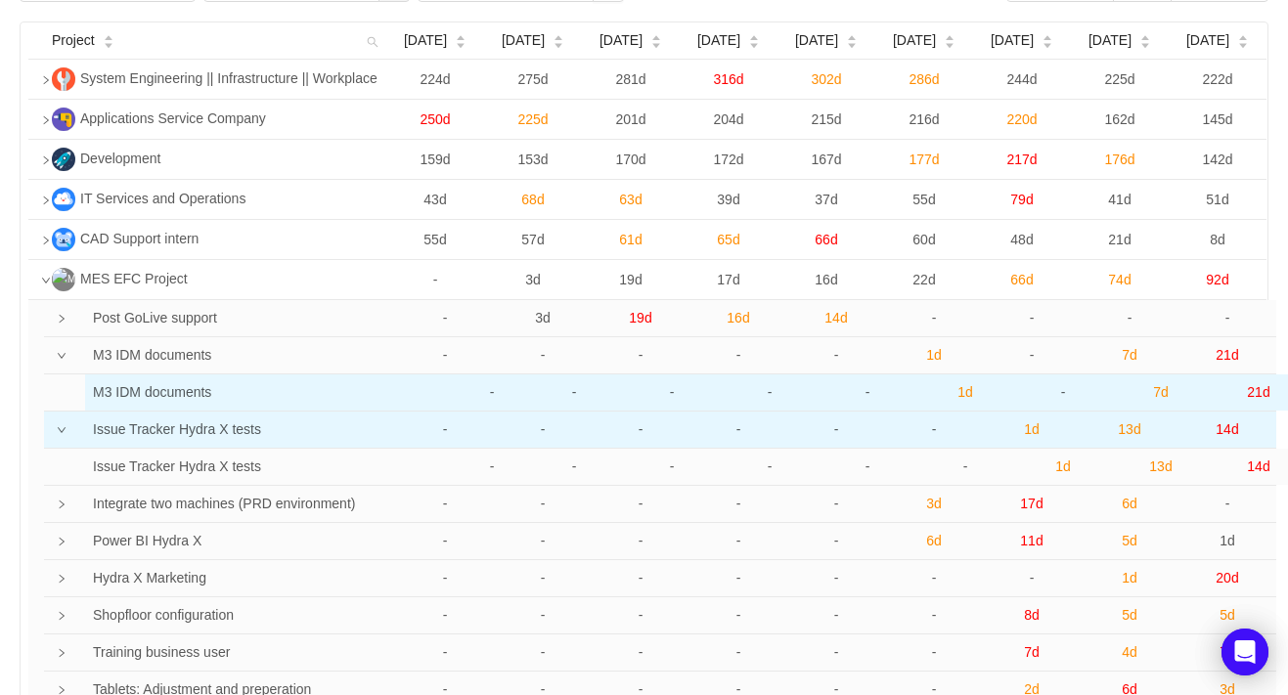
click at [1256, 397] on span "21d" at bounding box center [1258, 392] width 22 height 16
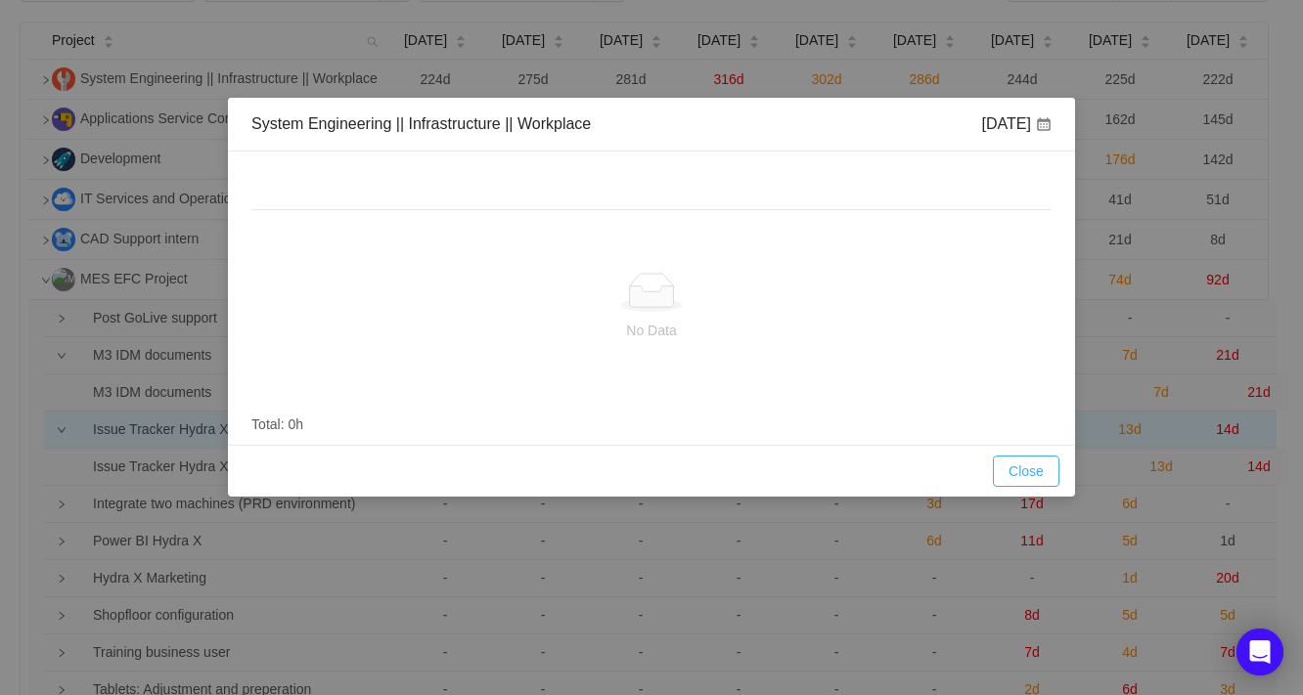
click at [1030, 474] on button "Close" at bounding box center [1026, 471] width 67 height 31
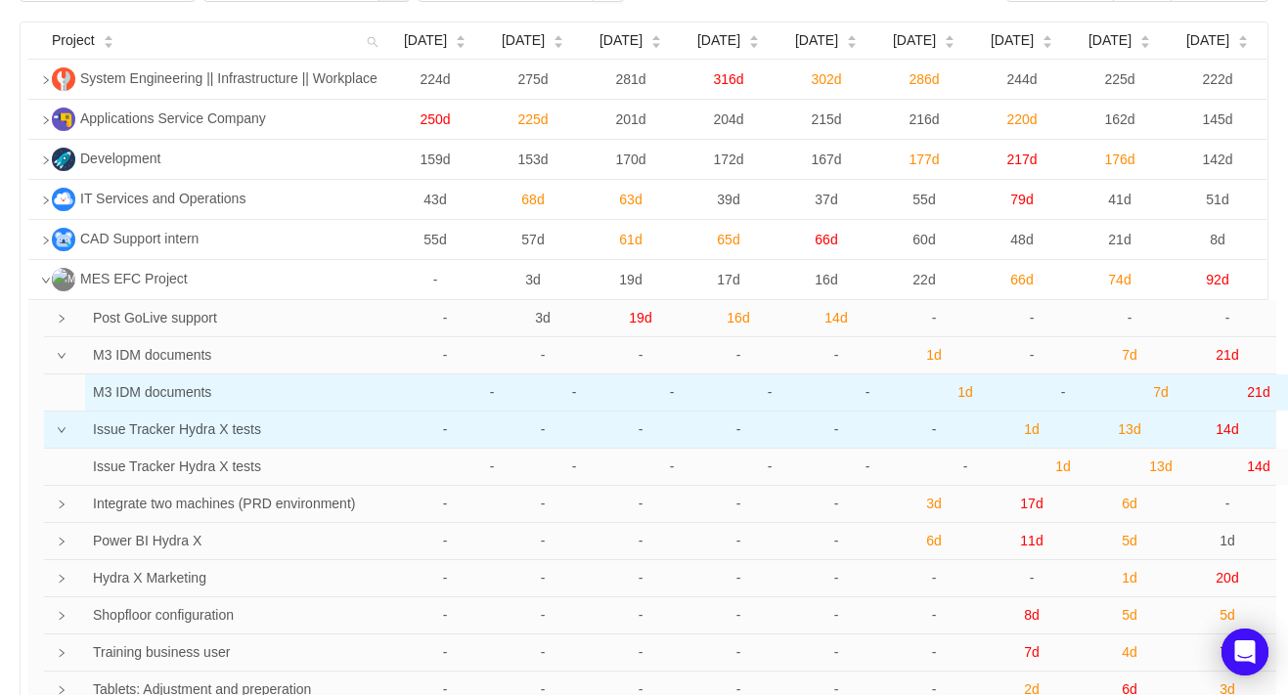
click at [152, 389] on td "M3 IDM documents" at bounding box center [256, 393] width 342 height 36
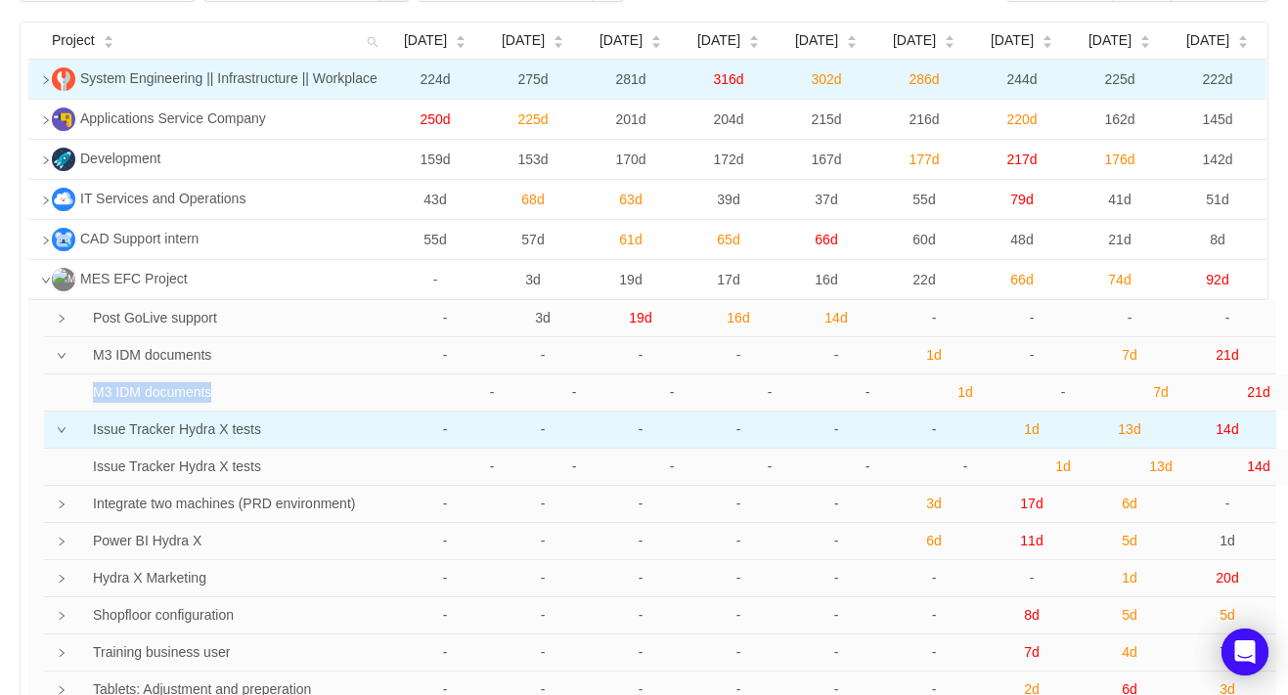
copy td "M3 IDM documents"
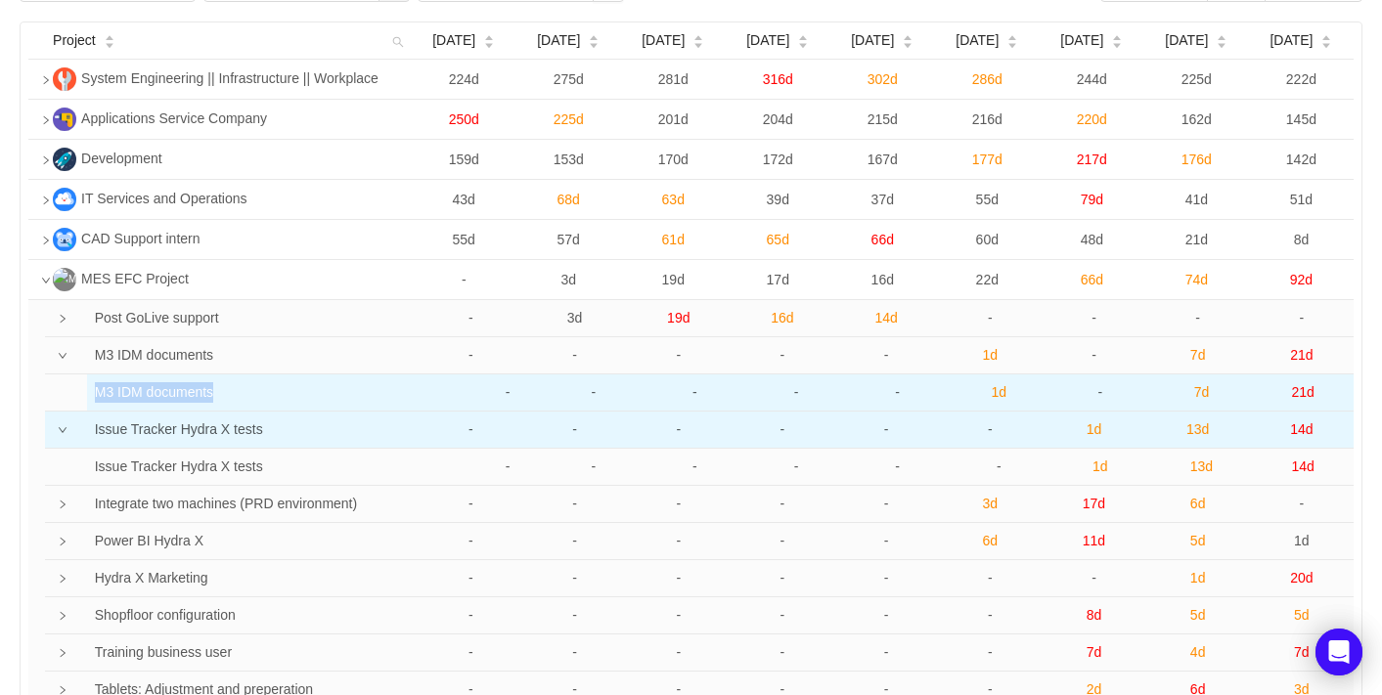
scroll to position [293, 0]
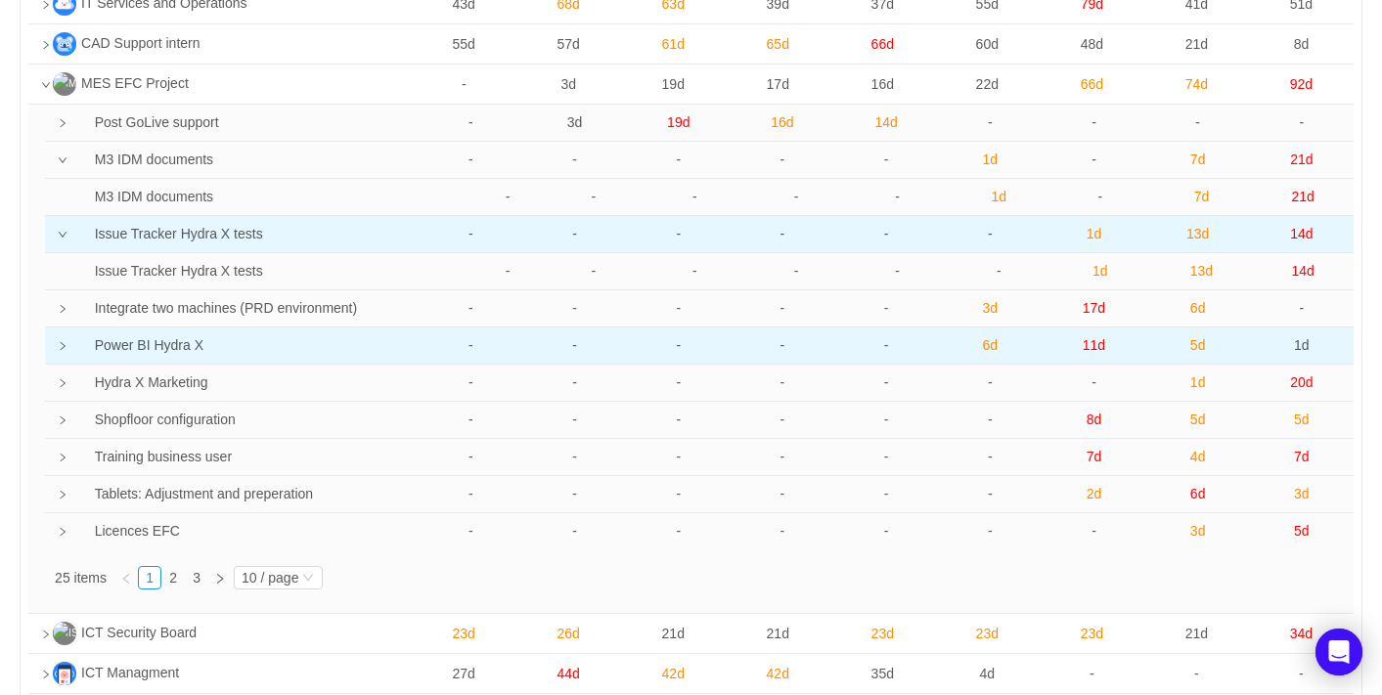
click at [64, 349] on icon "icon: right" at bounding box center [63, 346] width 5 height 8
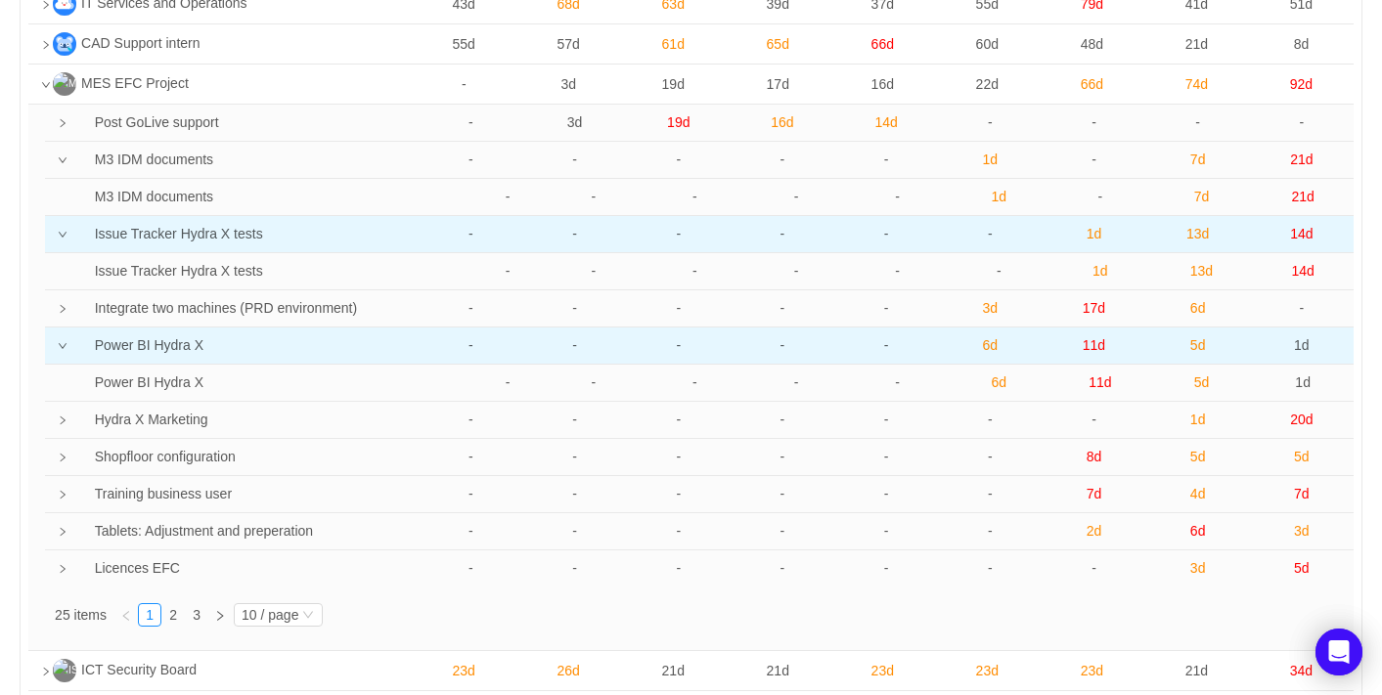
click at [147, 348] on td "Power BI Hydra X" at bounding box center [238, 346] width 364 height 37
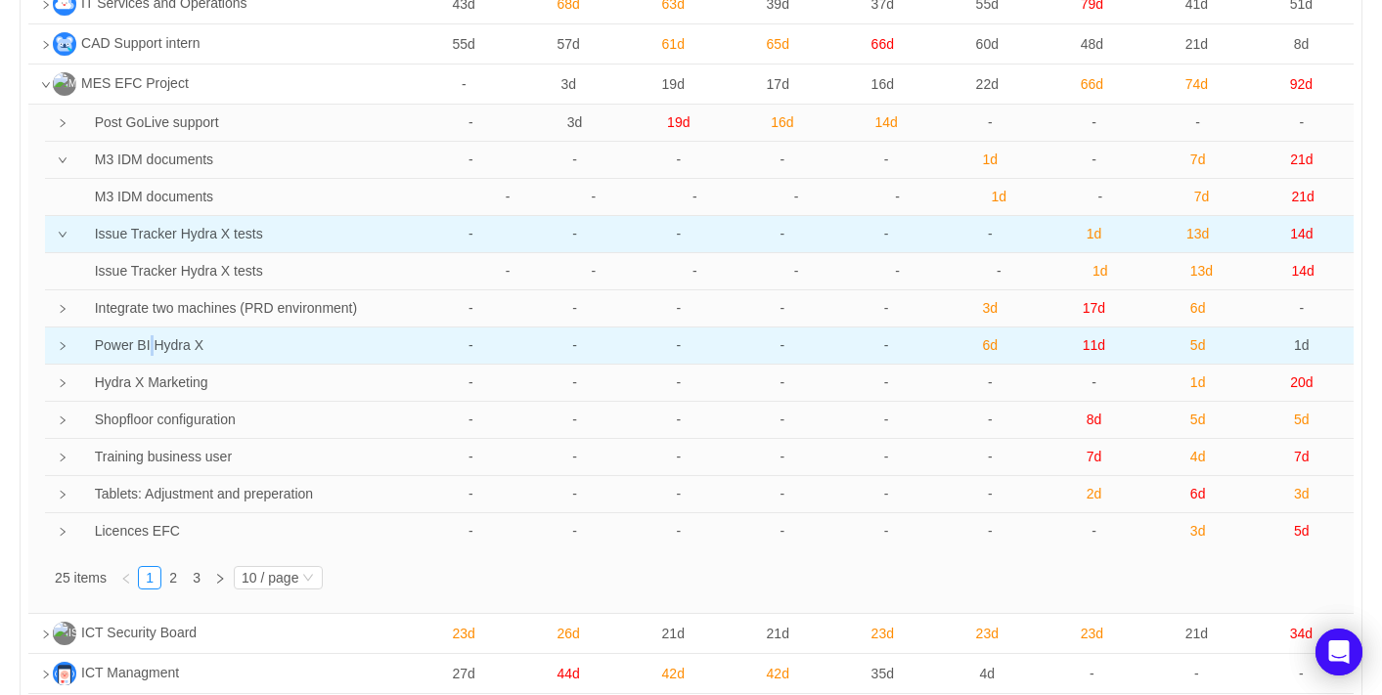
click at [147, 348] on td "Power BI Hydra X" at bounding box center [238, 346] width 364 height 37
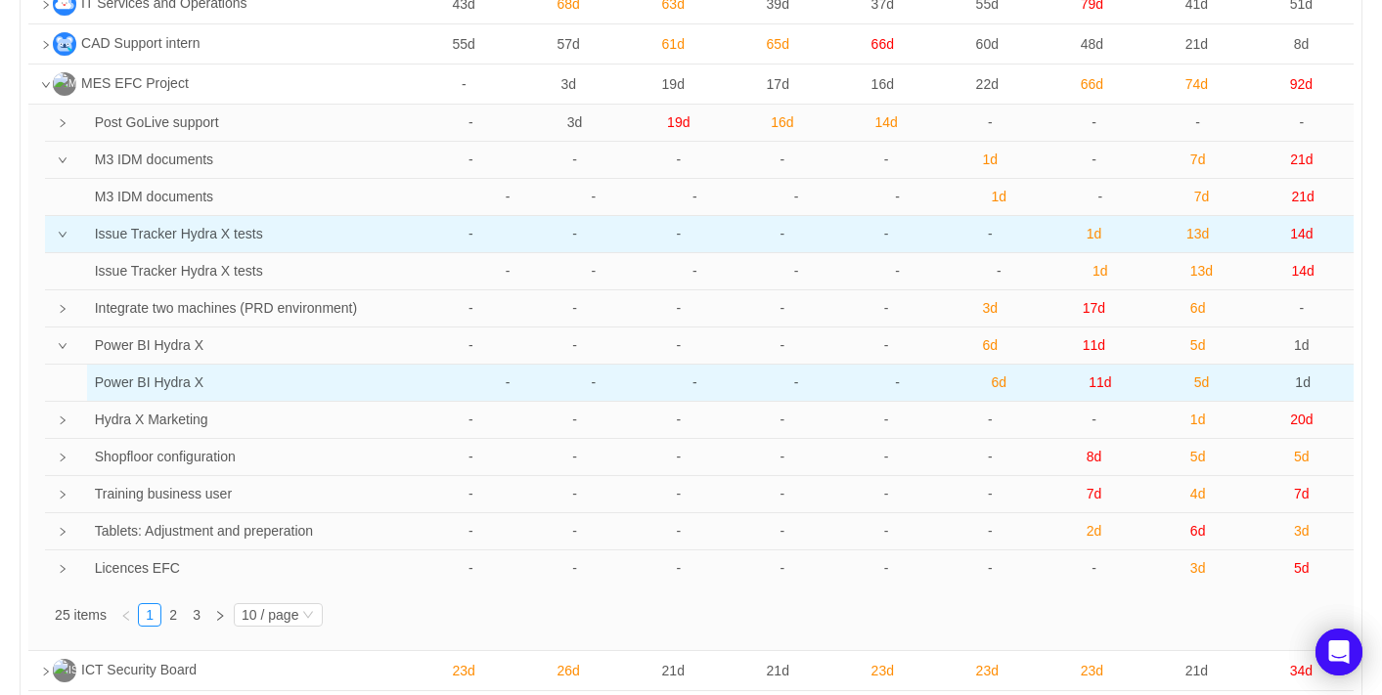
click at [144, 382] on td "Power BI Hydra X" at bounding box center [264, 383] width 355 height 36
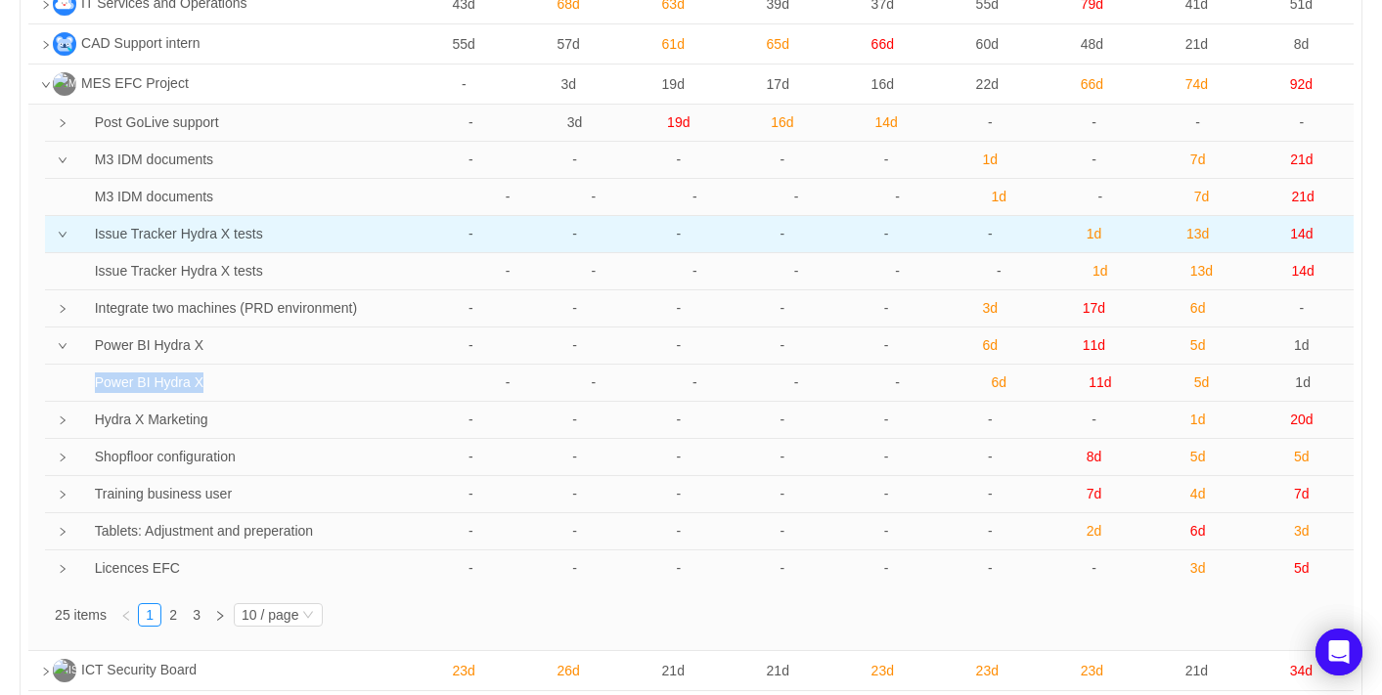
copy td "Power BI Hydra X"
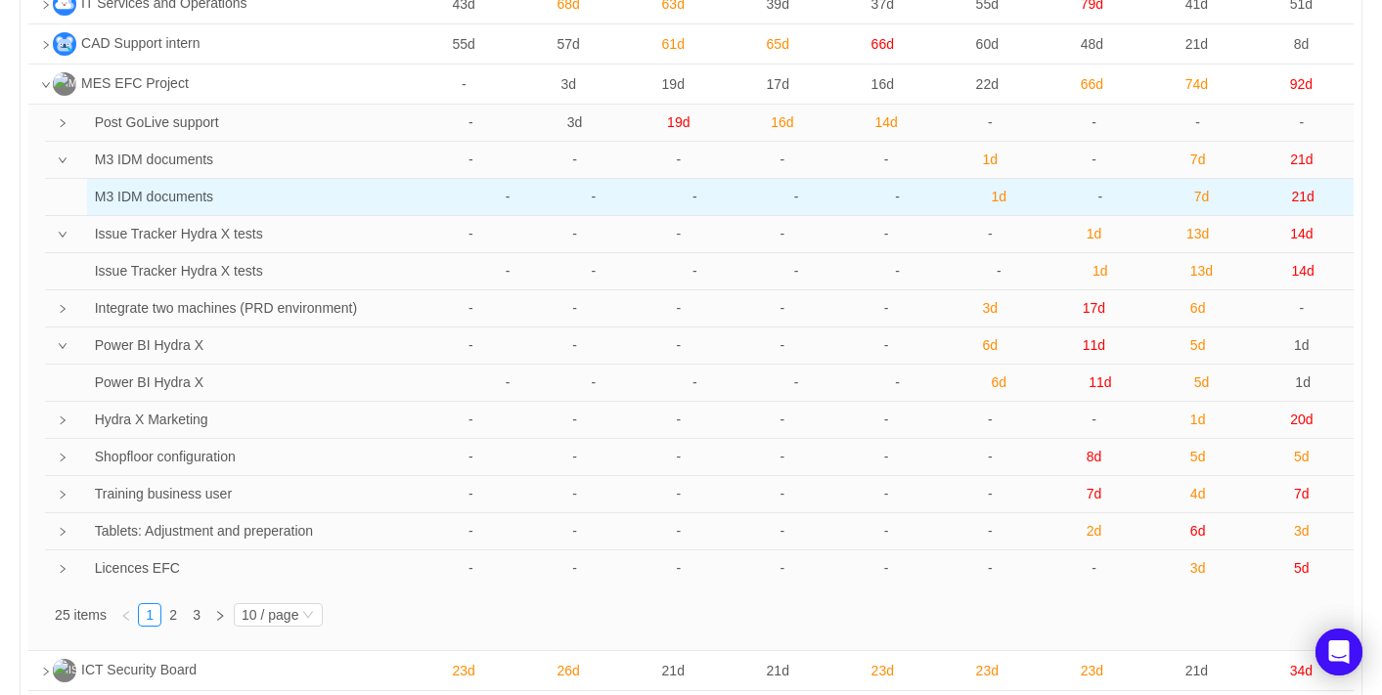
click at [156, 201] on td "M3 IDM documents" at bounding box center [264, 197] width 355 height 36
copy td "M3 IDM documents"
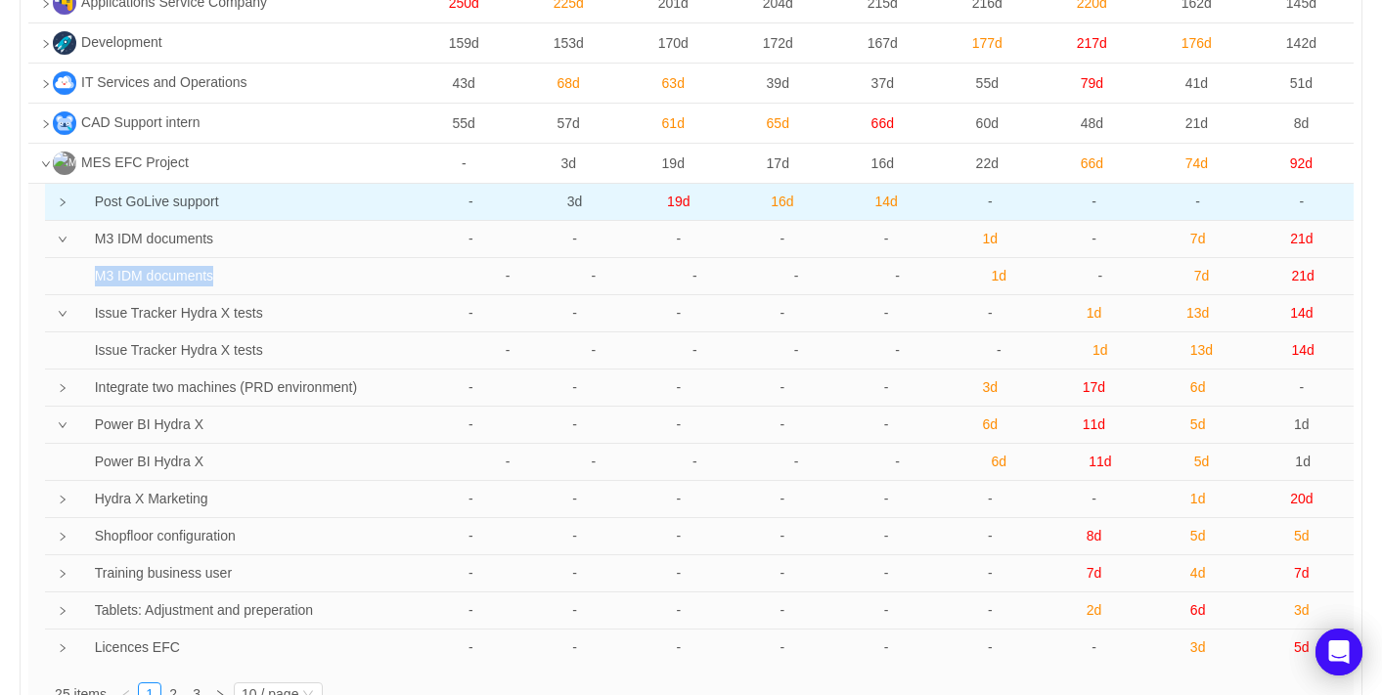
scroll to position [196, 0]
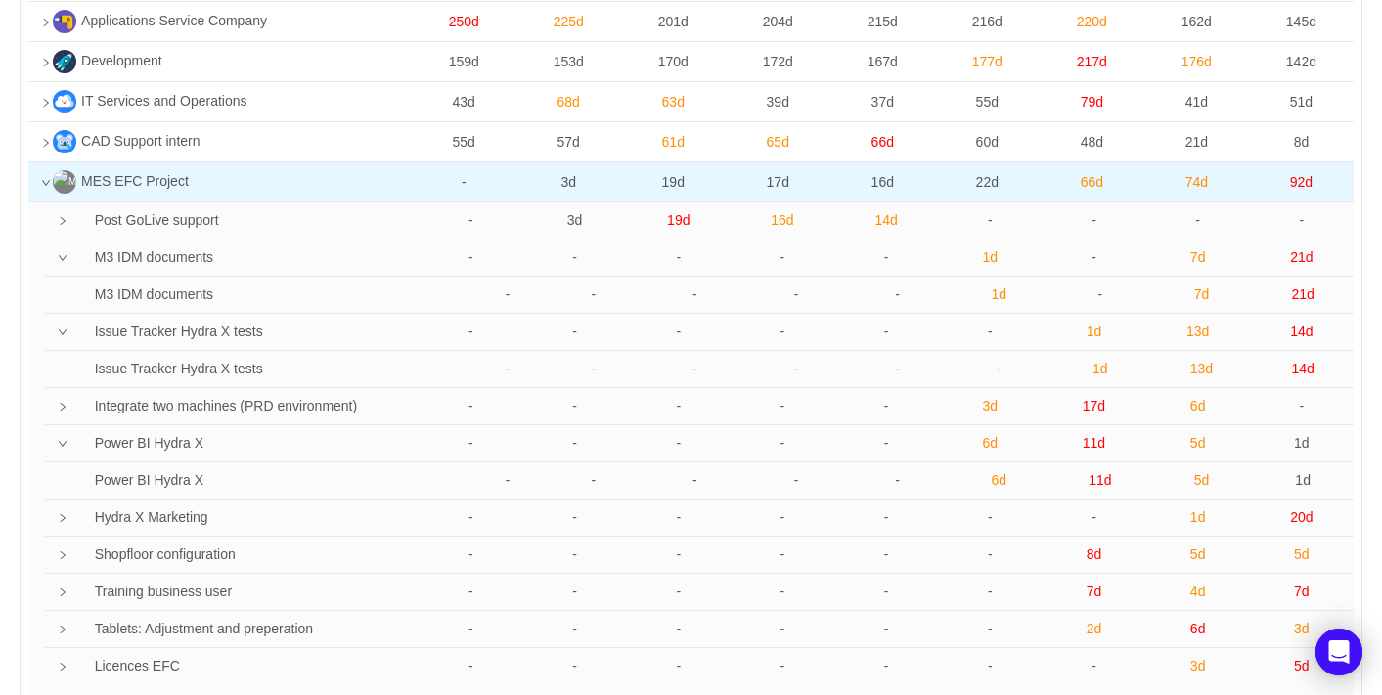
click at [43, 186] on icon "icon: down" at bounding box center [46, 183] width 10 height 10
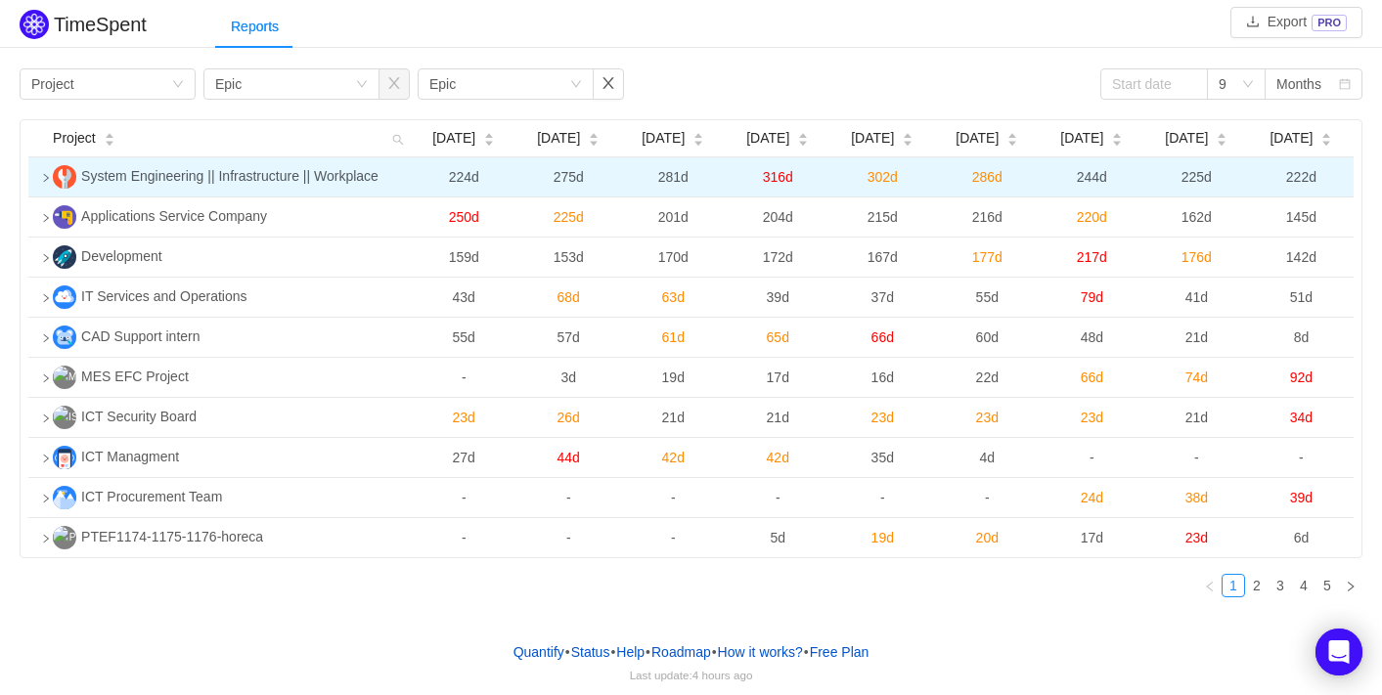
scroll to position [0, 0]
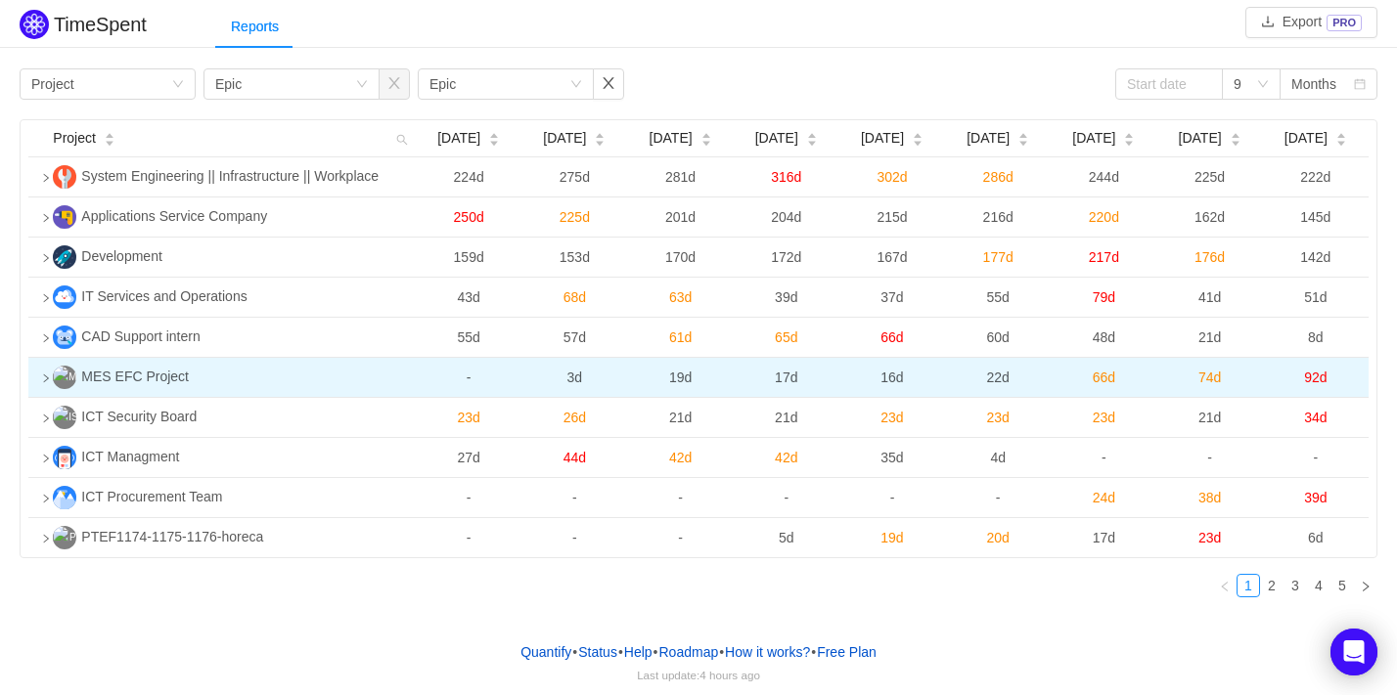
click at [43, 378] on icon "icon: right" at bounding box center [46, 379] width 10 height 10
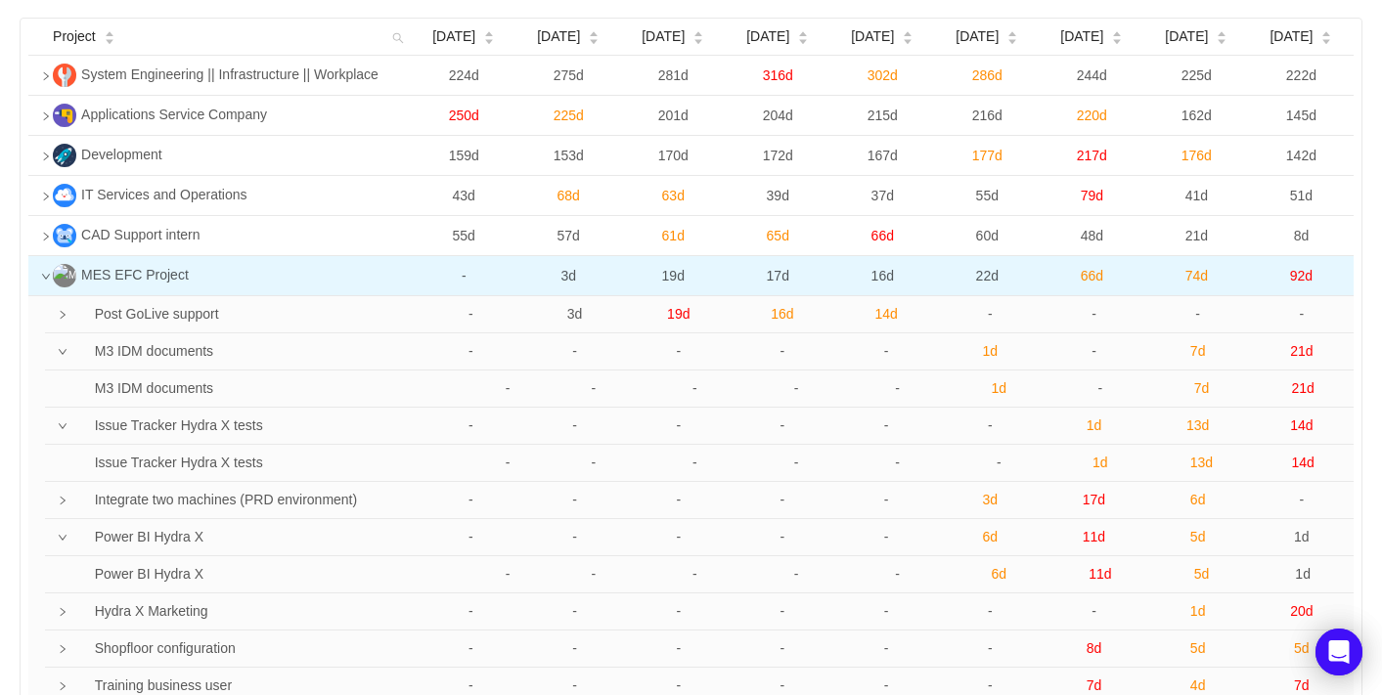
scroll to position [196, 0]
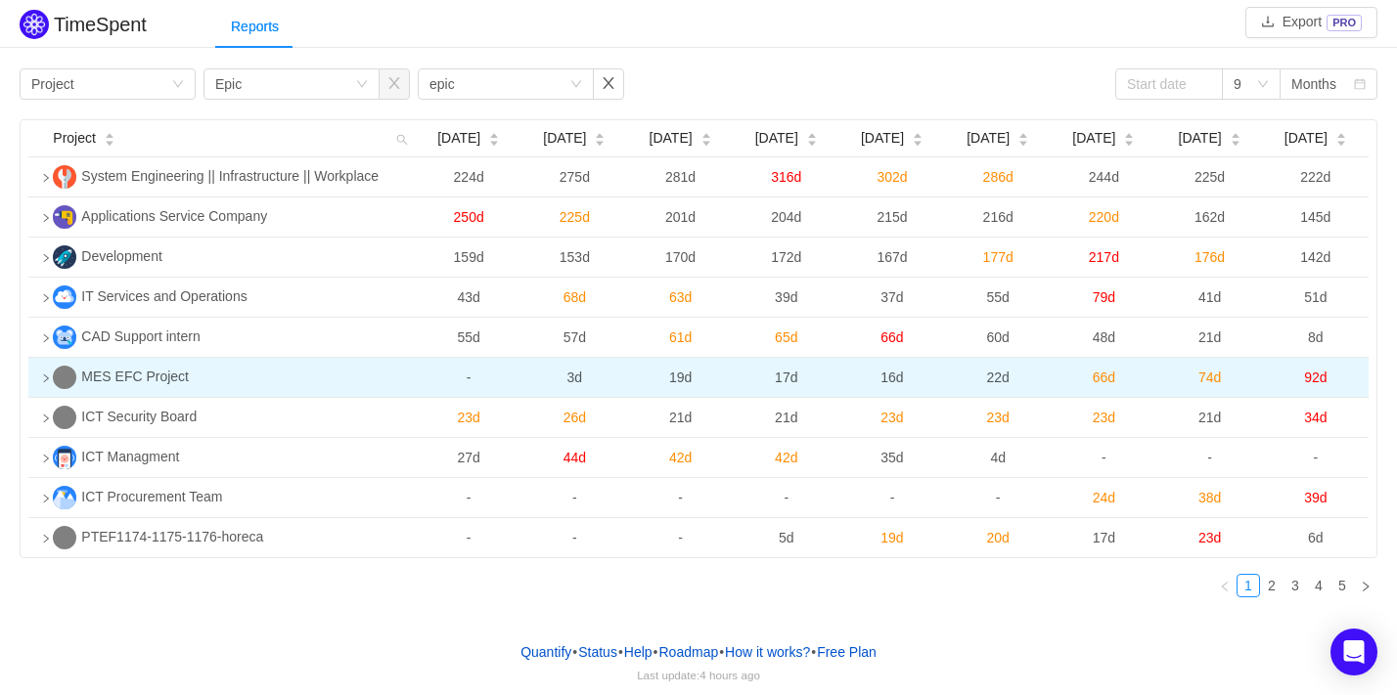
click at [44, 383] on icon "icon: right" at bounding box center [46, 379] width 10 height 10
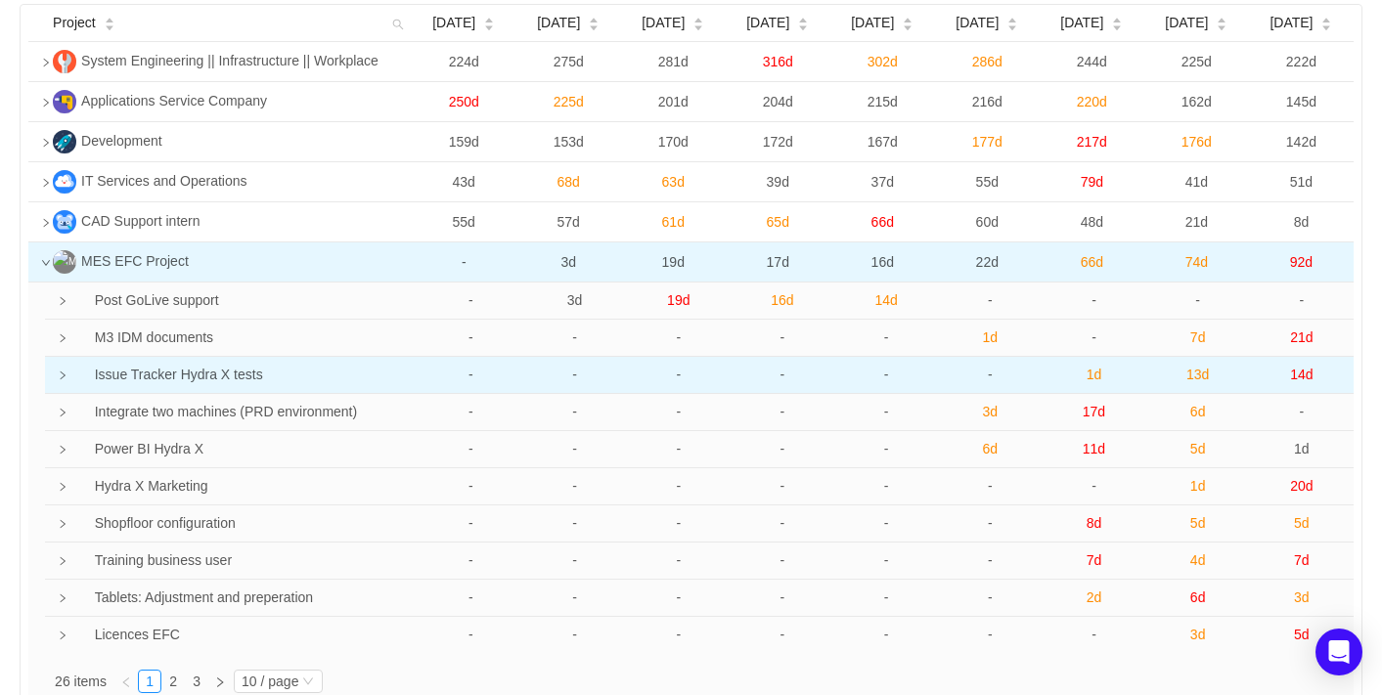
scroll to position [196, 0]
